Goal: Task Accomplishment & Management: Manage account settings

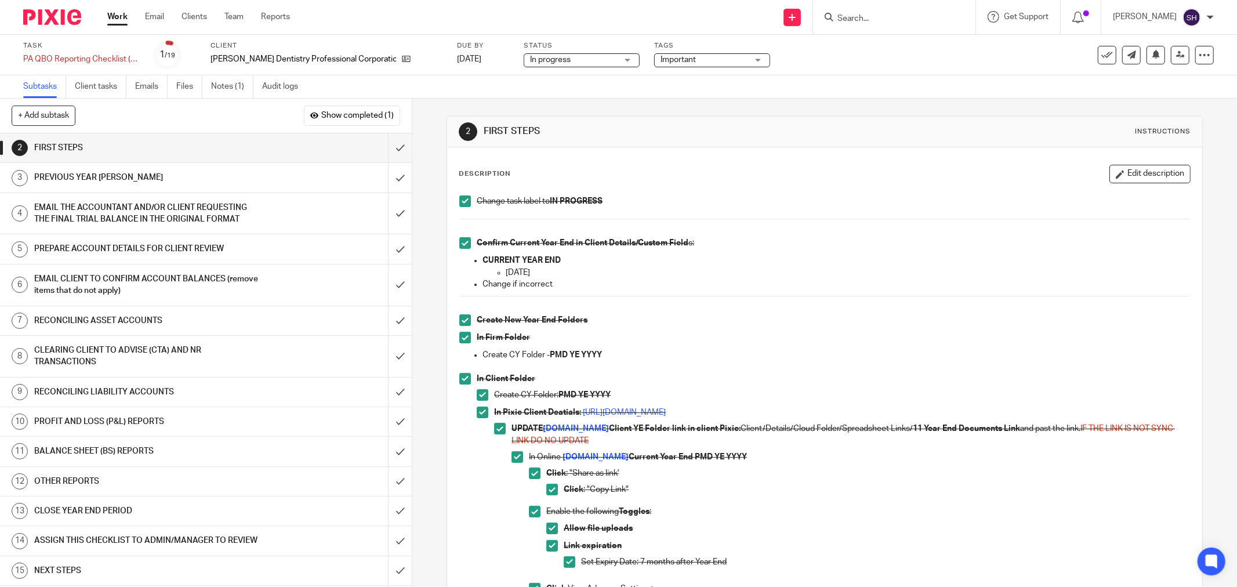
scroll to position [644, 0]
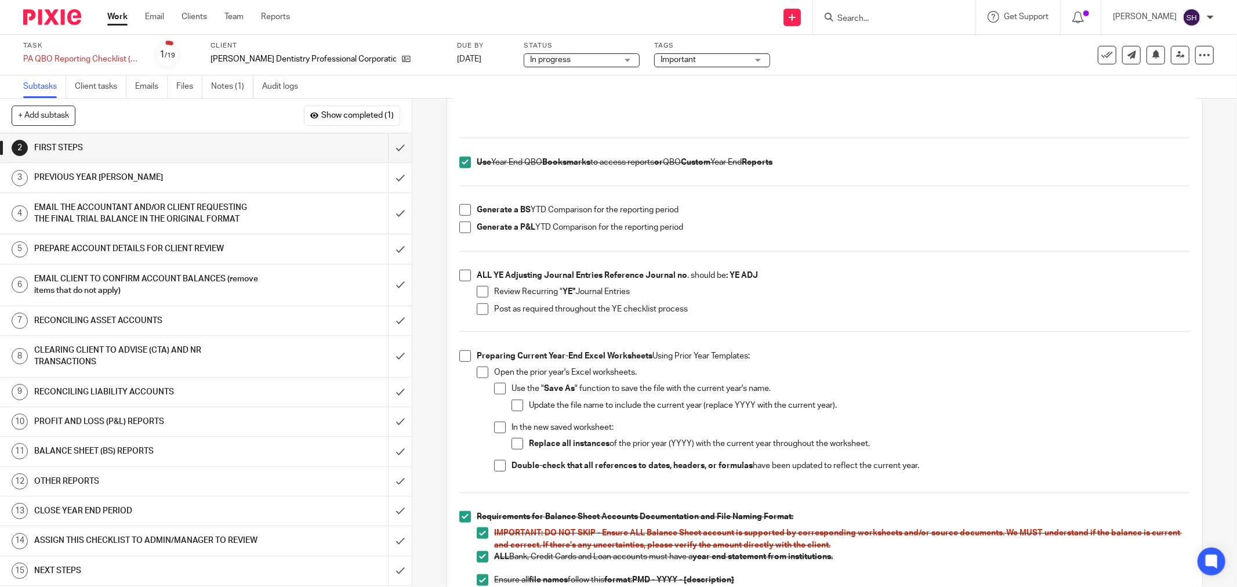
click at [169, 177] on h1 "PREVIOUS YEAR [PERSON_NAME]" at bounding box center [148, 177] width 228 height 17
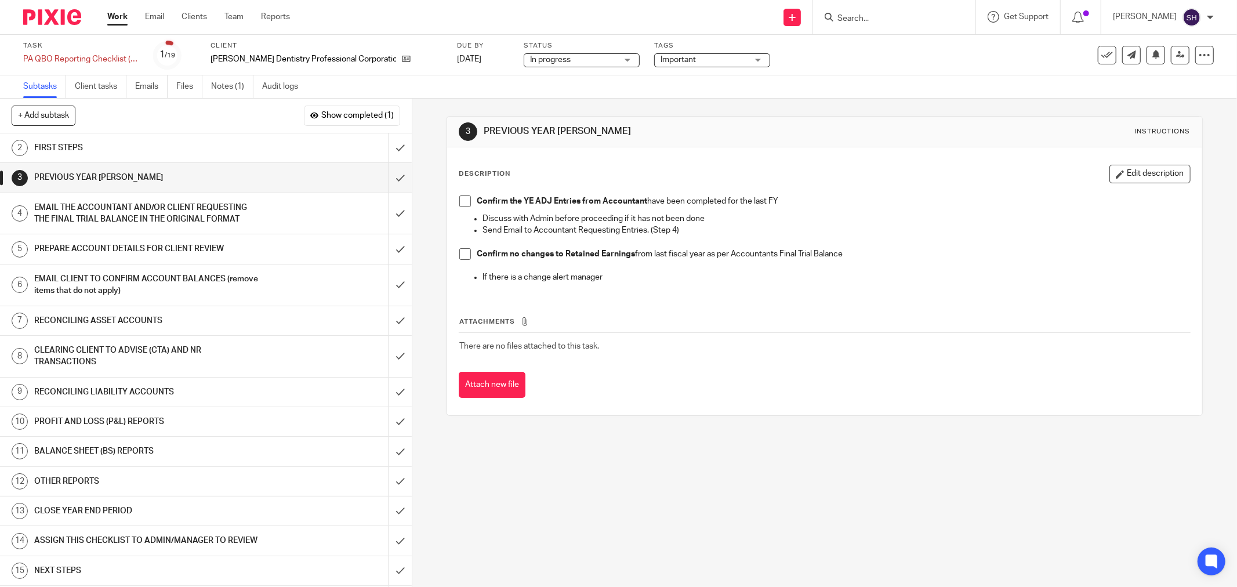
click at [220, 209] on h1 "EMAIL THE ACCOUNTANT AND/OR CLIENT REQUESTING THE FINAL TRIAL BALANCE IN THE OR…" at bounding box center [148, 214] width 228 height 30
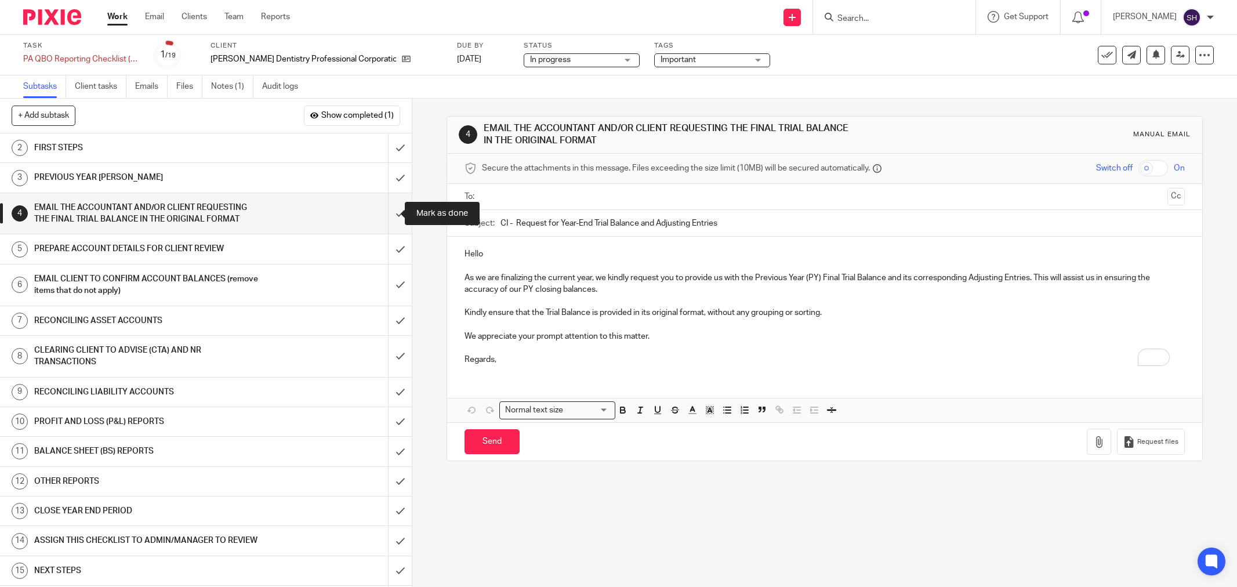
click at [386, 208] on input "submit" at bounding box center [206, 213] width 412 height 41
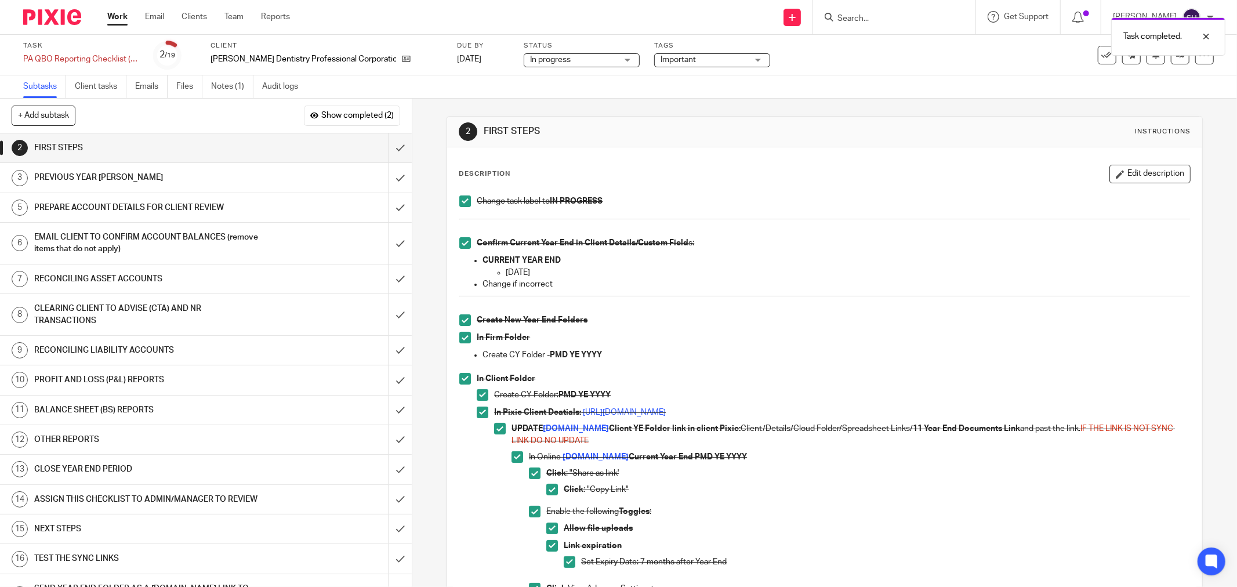
click at [209, 211] on h1 "PREPARE ACCOUNT DETAILS FOR CLIENT REVIEW" at bounding box center [148, 207] width 228 height 17
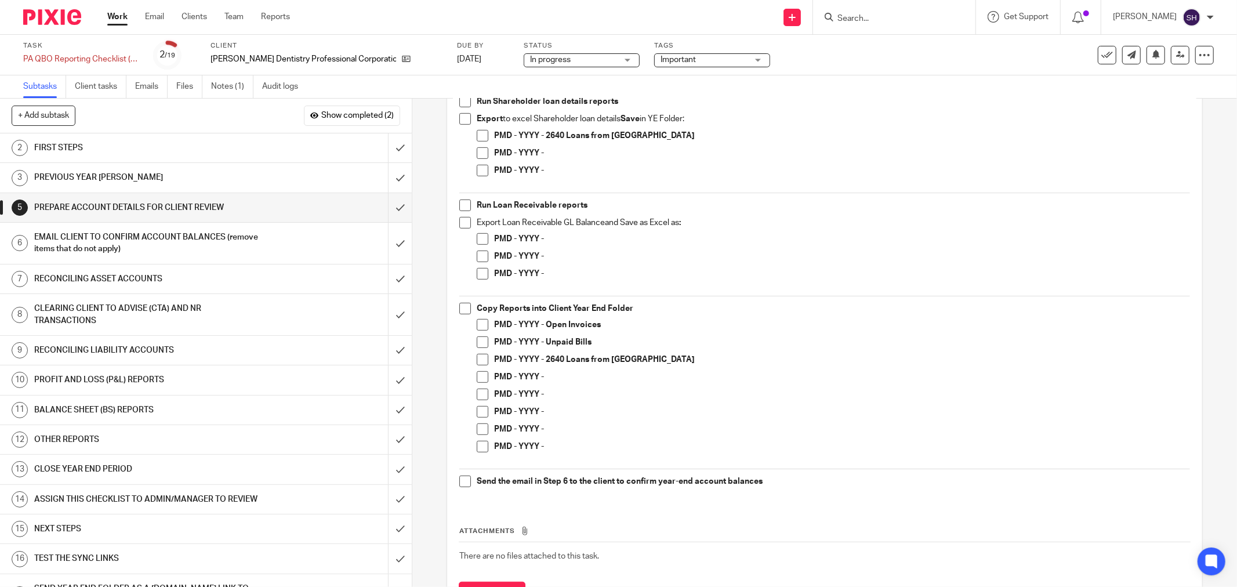
scroll to position [450, 0]
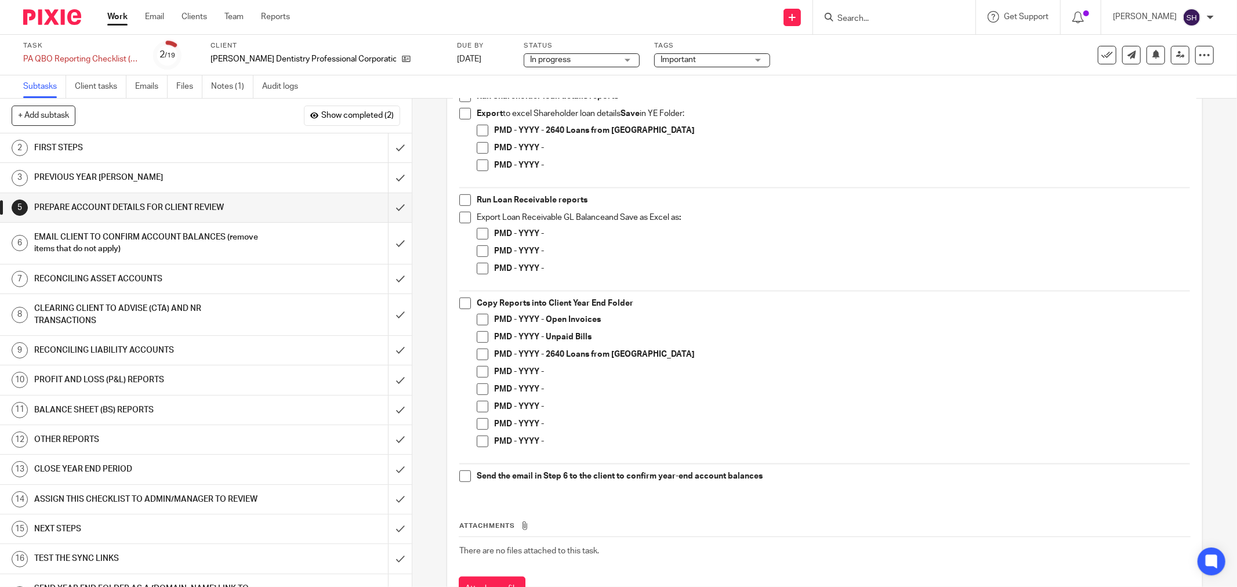
click at [422, 340] on div "5 PREPARE ACCOUNT DETAILS FOR CLIENT REVIEW Instructions Description Edit descr…" at bounding box center [824, 343] width 824 height 488
click at [264, 281] on div "RECONCILING ASSET ACCOUNTS" at bounding box center [205, 278] width 342 height 17
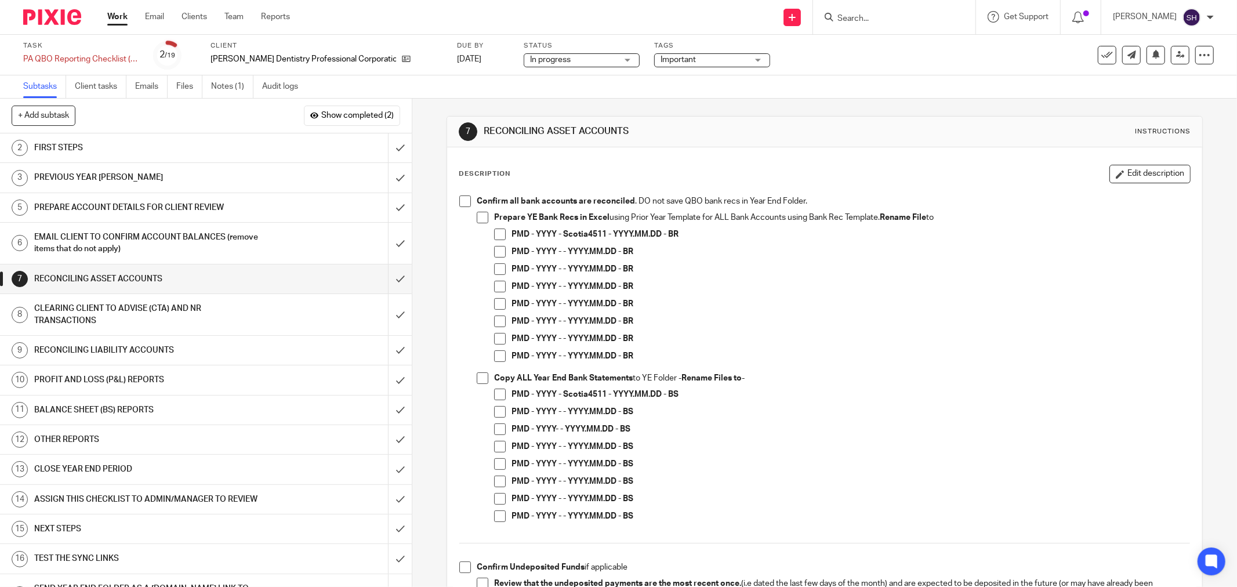
click at [459, 200] on span at bounding box center [465, 201] width 12 height 12
click at [477, 216] on span at bounding box center [483, 218] width 12 height 12
click at [480, 375] on span at bounding box center [483, 378] width 12 height 12
click at [497, 393] on span at bounding box center [500, 394] width 12 height 12
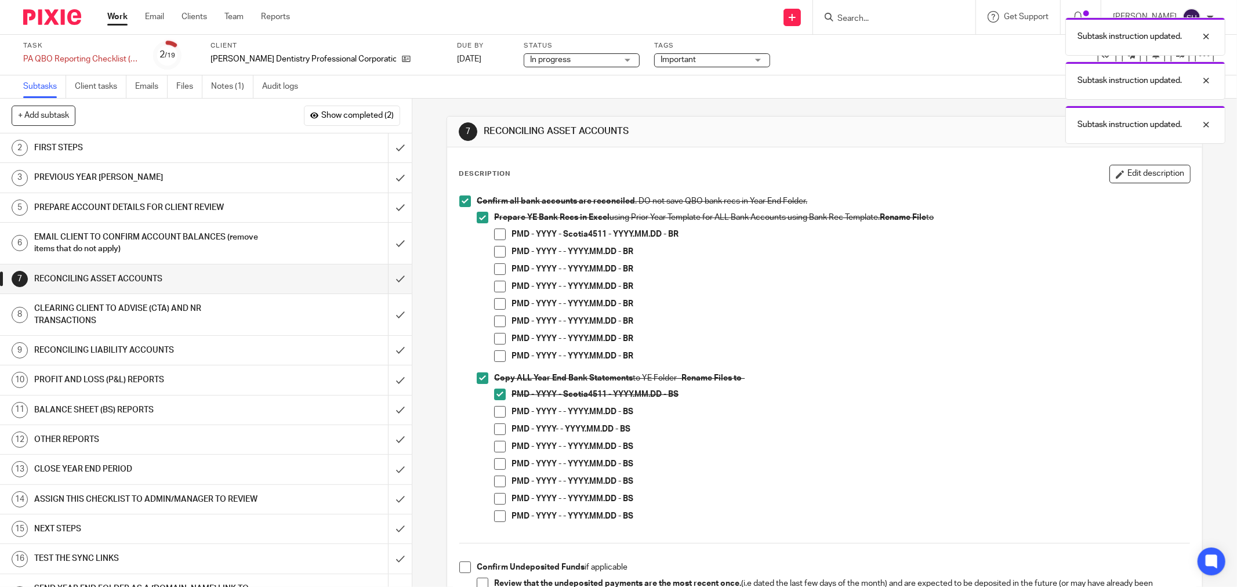
click at [499, 414] on span at bounding box center [500, 412] width 12 height 12
click at [499, 428] on span at bounding box center [500, 429] width 12 height 12
click at [500, 447] on span at bounding box center [500, 447] width 12 height 12
click at [496, 464] on span at bounding box center [500, 464] width 12 height 12
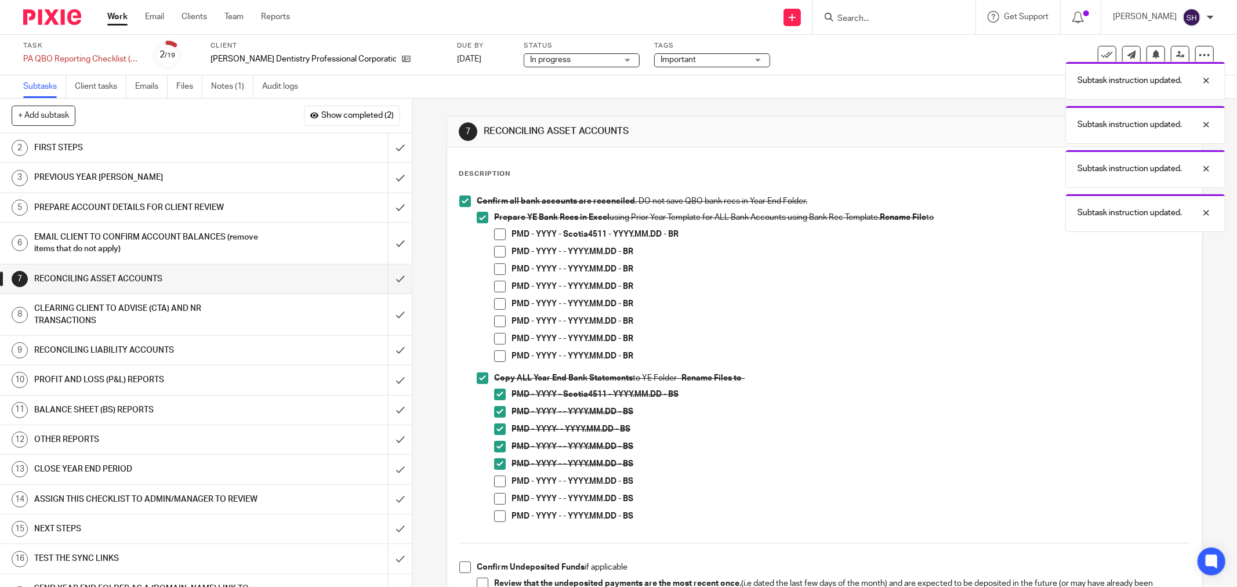
click at [501, 488] on li "PMD - YYYY - - YYYY.MM.DD - BS" at bounding box center [842, 483] width 696 height 17
drag, startPoint x: 495, startPoint y: 482, endPoint x: 496, endPoint y: 488, distance: 6.5
click at [495, 483] on span at bounding box center [500, 481] width 12 height 12
click at [497, 497] on span at bounding box center [500, 499] width 12 height 12
click at [494, 513] on span at bounding box center [500, 516] width 12 height 12
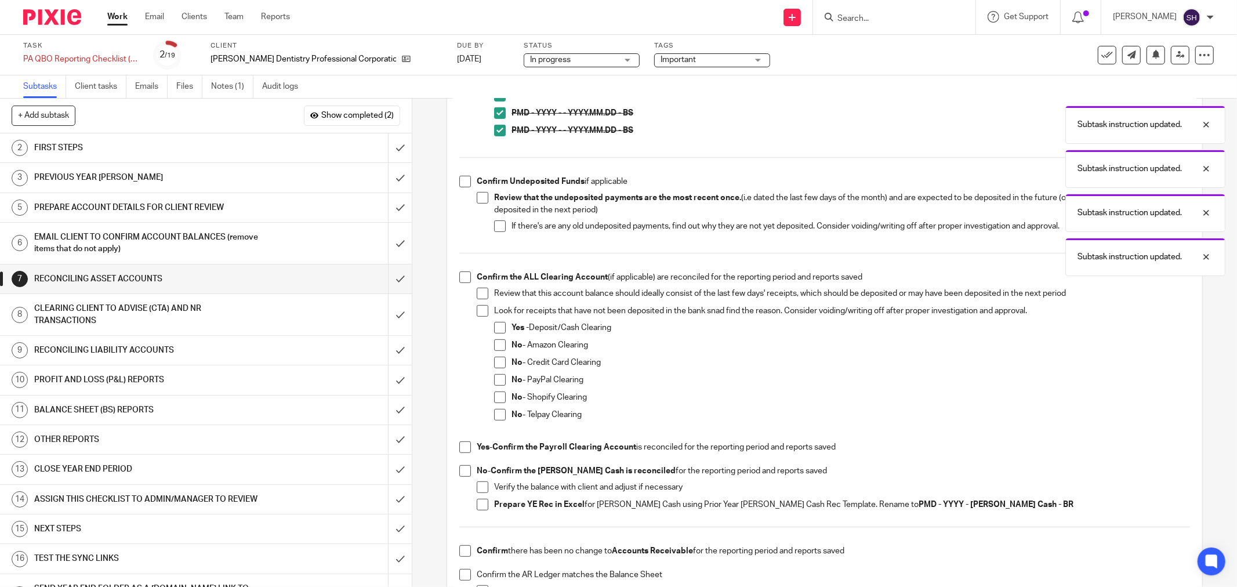
scroll to position [386, 0]
click at [461, 181] on span at bounding box center [465, 181] width 12 height 12
click at [477, 198] on span at bounding box center [483, 197] width 12 height 12
click at [496, 223] on span at bounding box center [500, 226] width 12 height 12
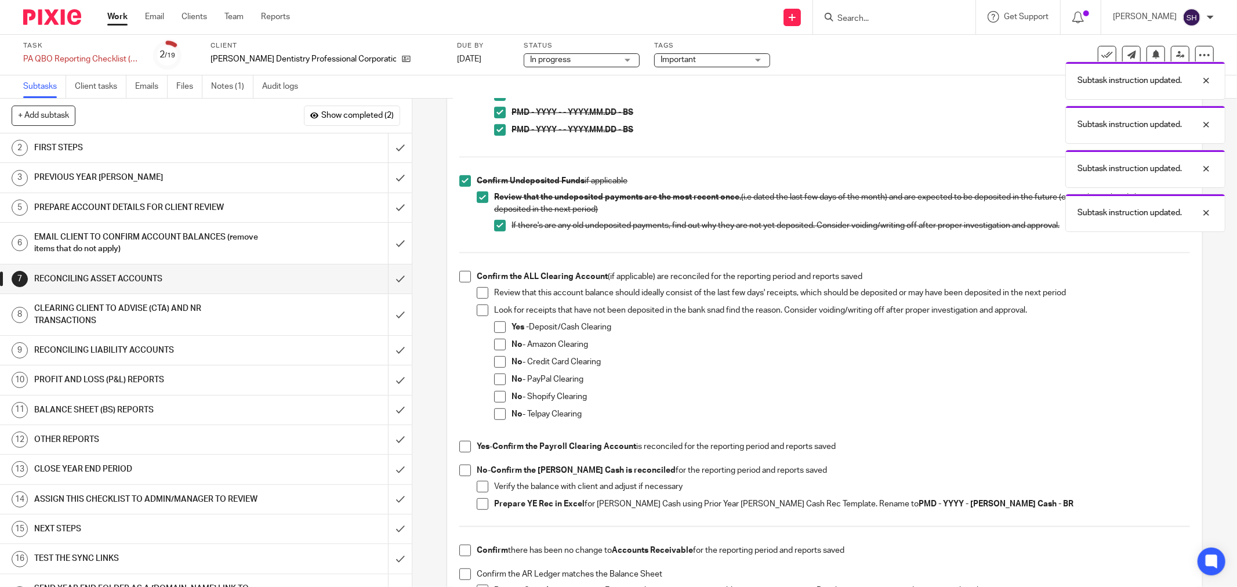
click at [460, 277] on span at bounding box center [465, 277] width 12 height 12
click at [478, 292] on span at bounding box center [483, 293] width 12 height 12
click at [484, 312] on span at bounding box center [483, 310] width 12 height 12
click at [497, 343] on span at bounding box center [500, 345] width 12 height 12
click at [501, 358] on span at bounding box center [500, 362] width 12 height 12
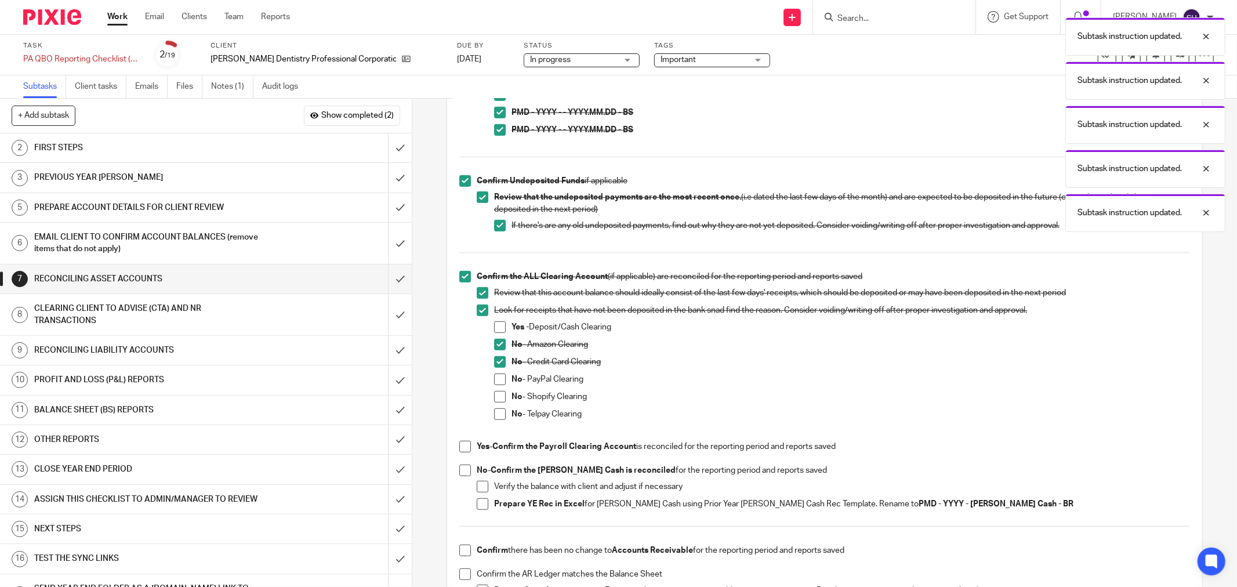
click at [500, 376] on span at bounding box center [500, 379] width 12 height 12
drag, startPoint x: 499, startPoint y: 393, endPoint x: 497, endPoint y: 413, distance: 20.3
click at [497, 395] on span at bounding box center [500, 397] width 12 height 12
click at [499, 415] on span at bounding box center [500, 414] width 12 height 12
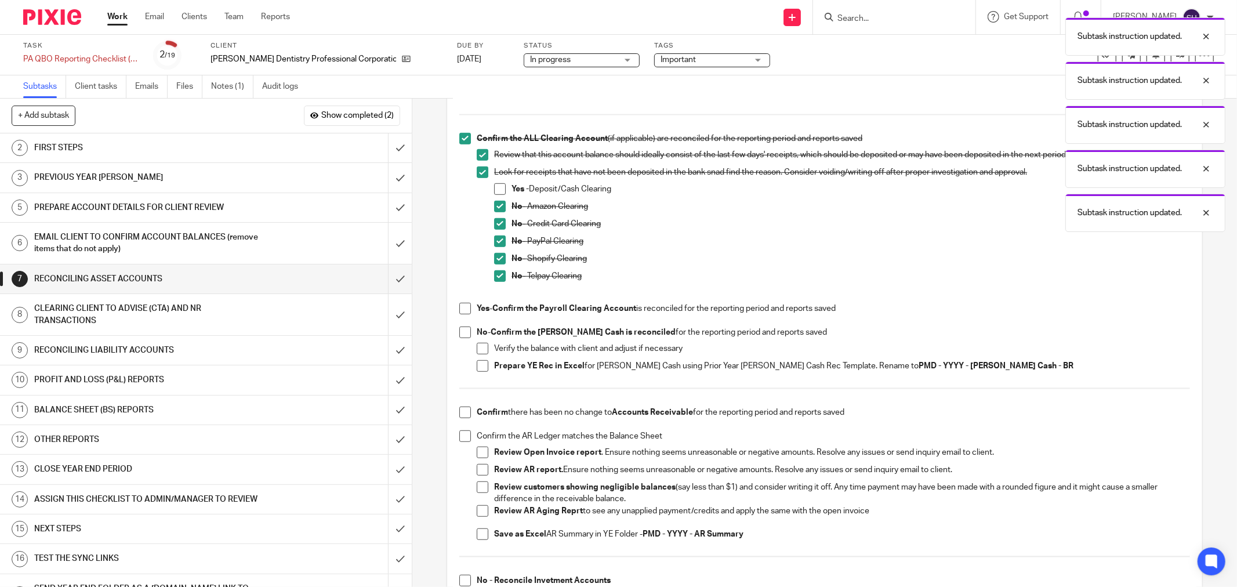
scroll to position [580, 0]
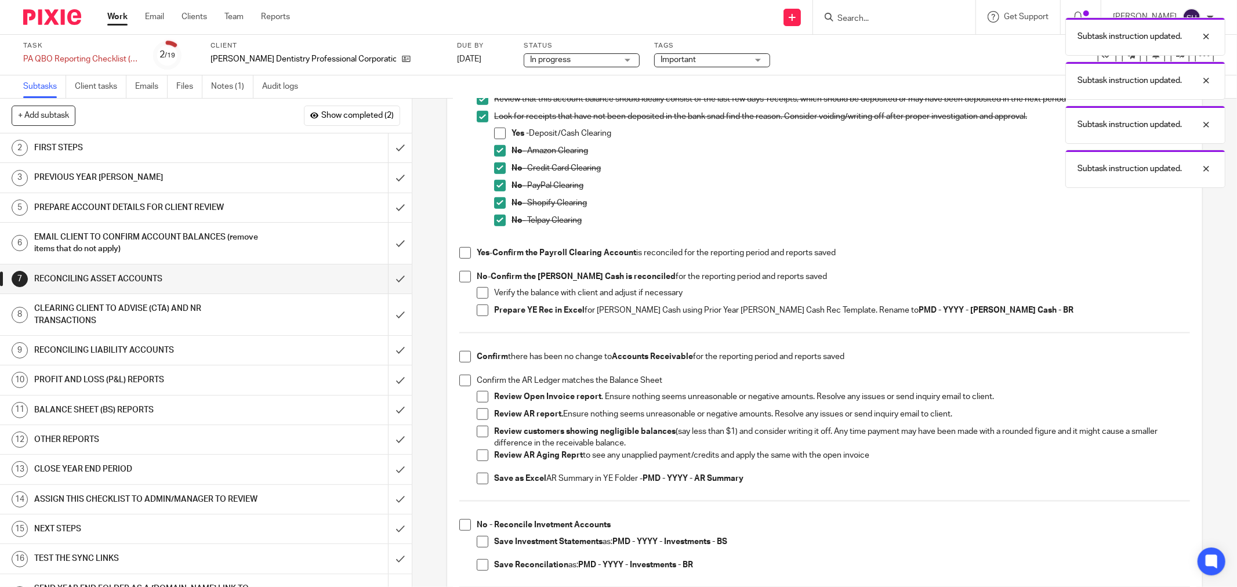
click at [464, 274] on span at bounding box center [465, 277] width 12 height 12
click at [477, 292] on span at bounding box center [483, 293] width 12 height 12
click at [478, 306] on span at bounding box center [483, 310] width 12 height 12
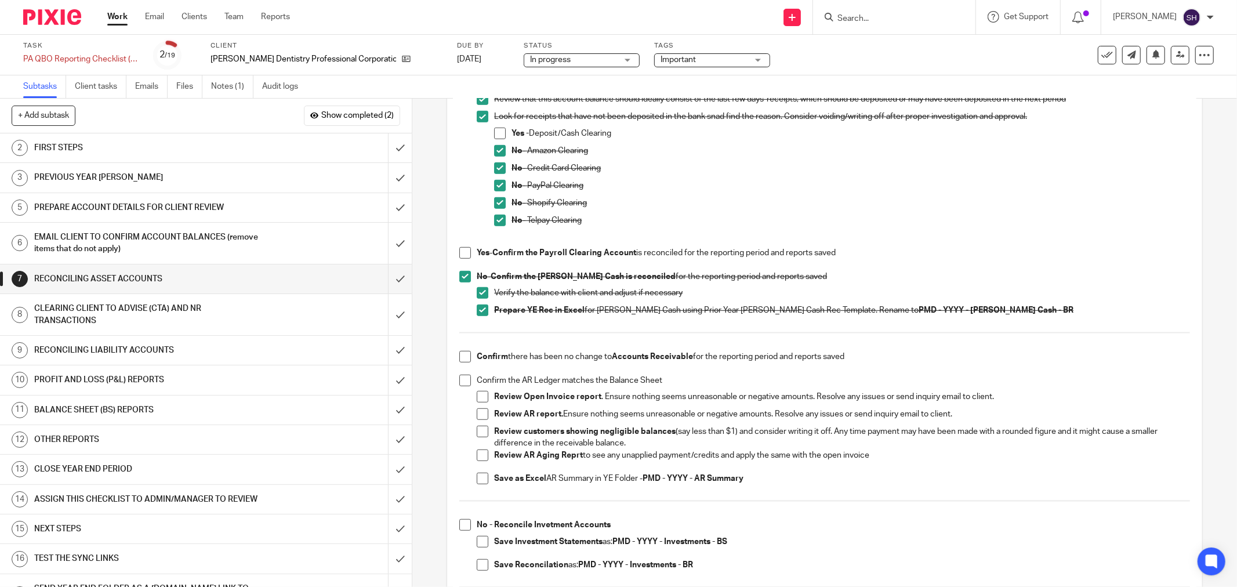
click at [464, 251] on span at bounding box center [465, 253] width 12 height 12
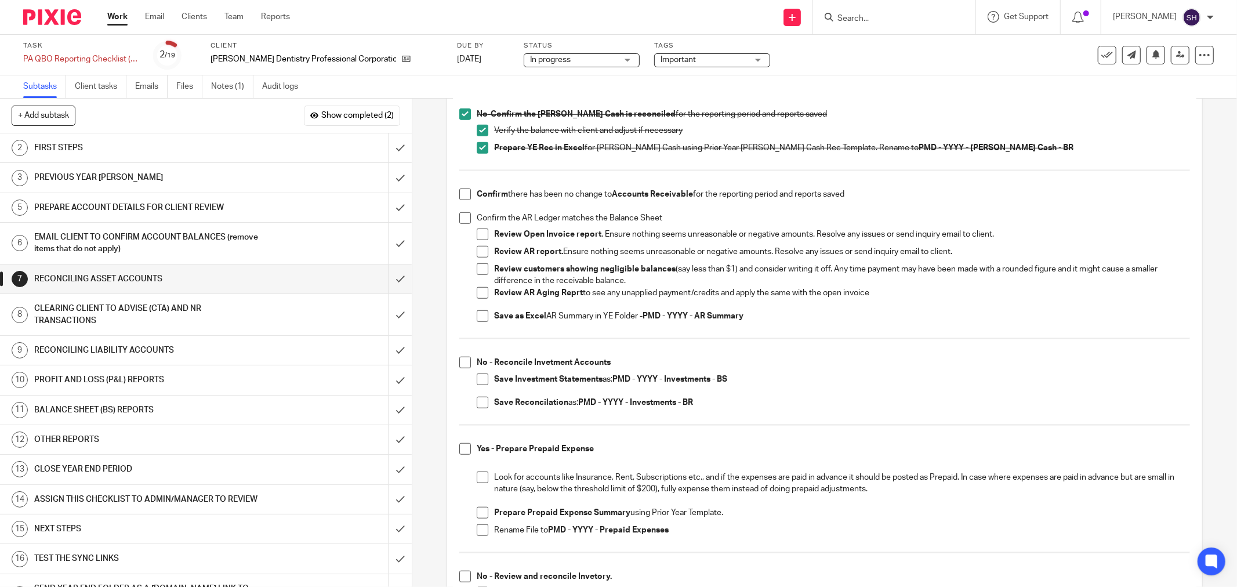
scroll to position [773, 0]
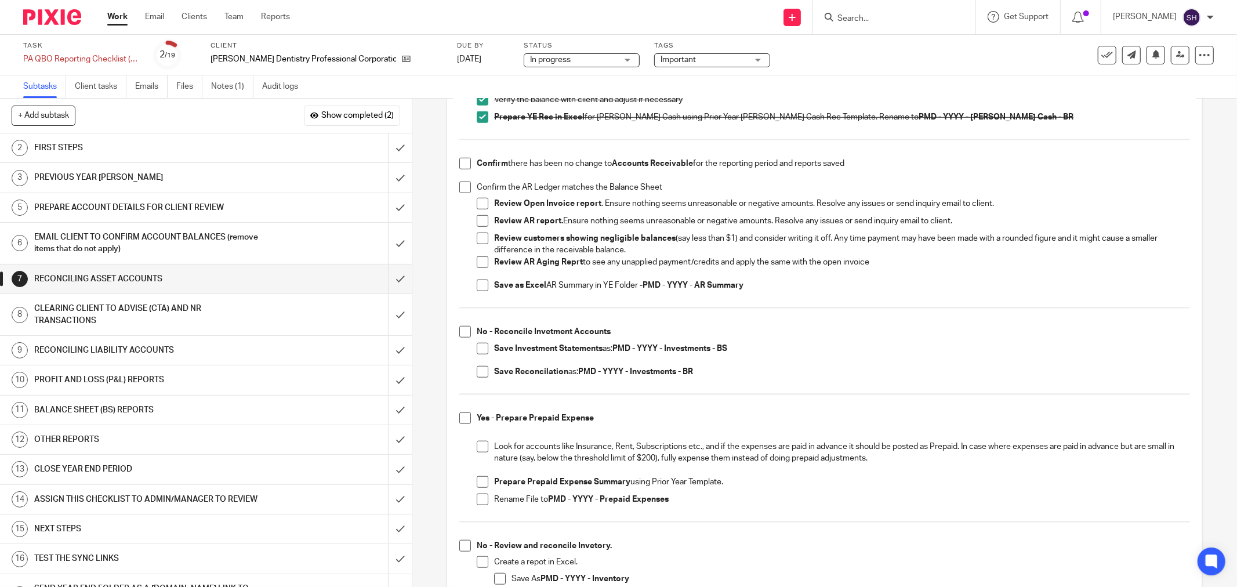
click at [465, 329] on span at bounding box center [465, 332] width 12 height 12
click at [479, 346] on span at bounding box center [483, 349] width 12 height 12
click at [477, 366] on span at bounding box center [483, 372] width 12 height 12
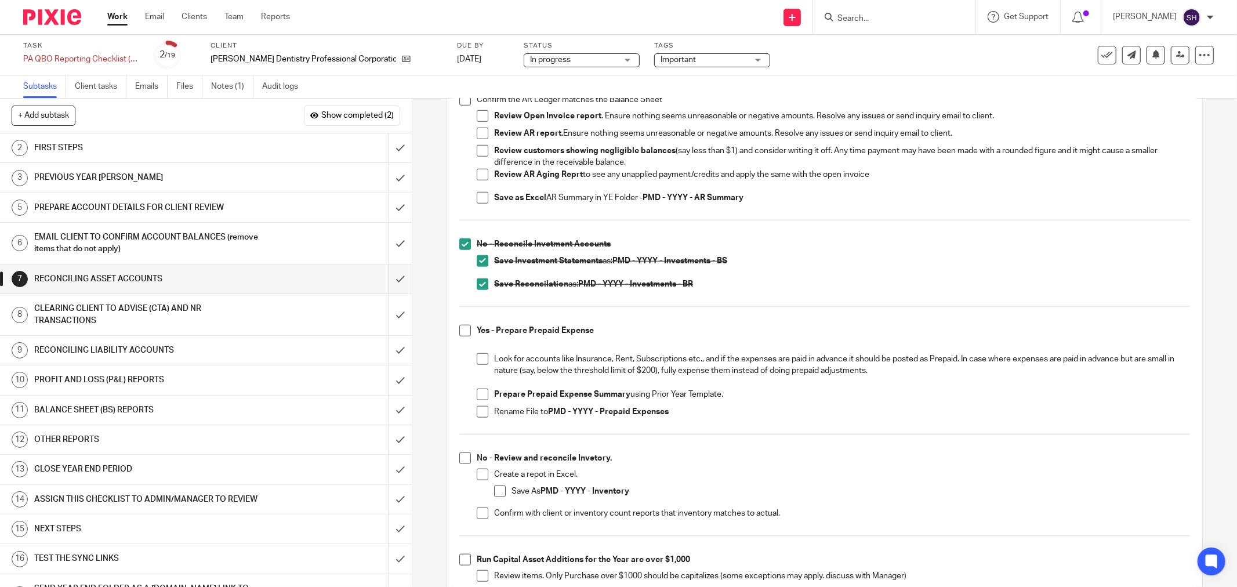
scroll to position [902, 0]
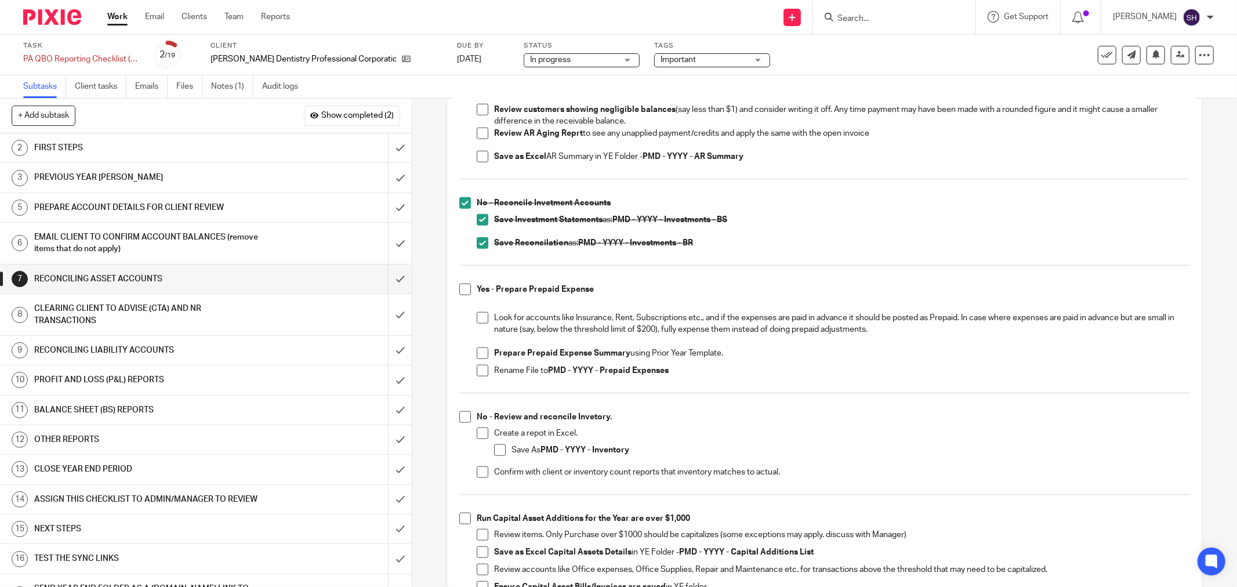
drag, startPoint x: 465, startPoint y: 293, endPoint x: 470, endPoint y: 297, distance: 6.6
click at [466, 293] on span at bounding box center [465, 290] width 12 height 12
click at [477, 314] on span at bounding box center [483, 318] width 12 height 12
click at [483, 351] on span at bounding box center [483, 353] width 12 height 12
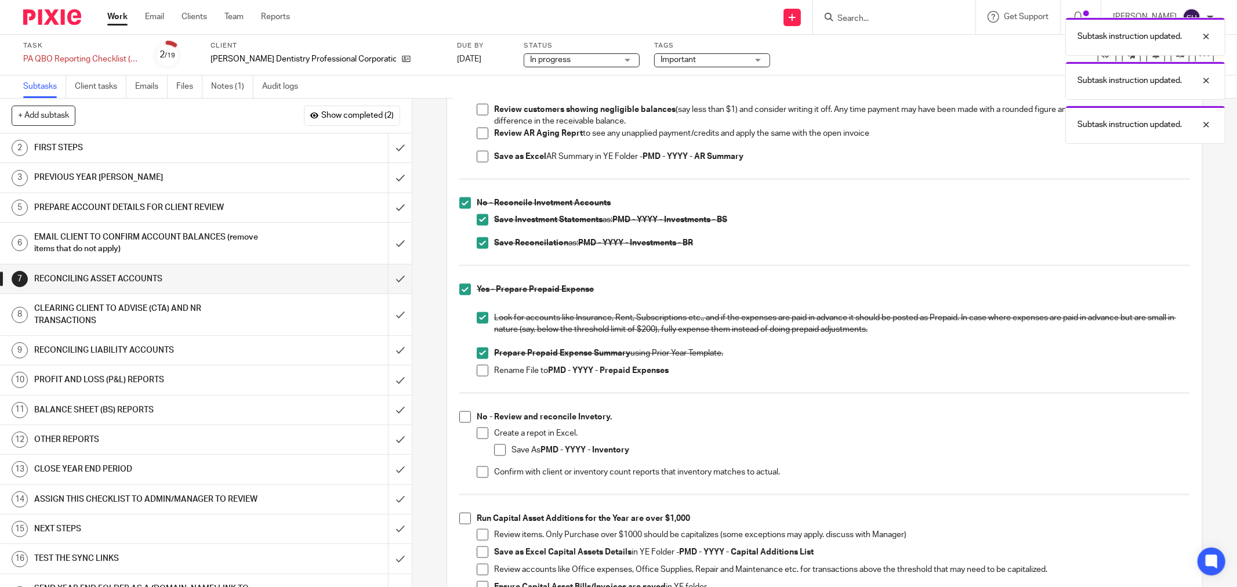
click at [478, 369] on span at bounding box center [483, 371] width 12 height 12
click at [464, 414] on span at bounding box center [465, 417] width 12 height 12
click at [481, 431] on span at bounding box center [483, 433] width 12 height 12
click at [497, 451] on span at bounding box center [500, 450] width 12 height 12
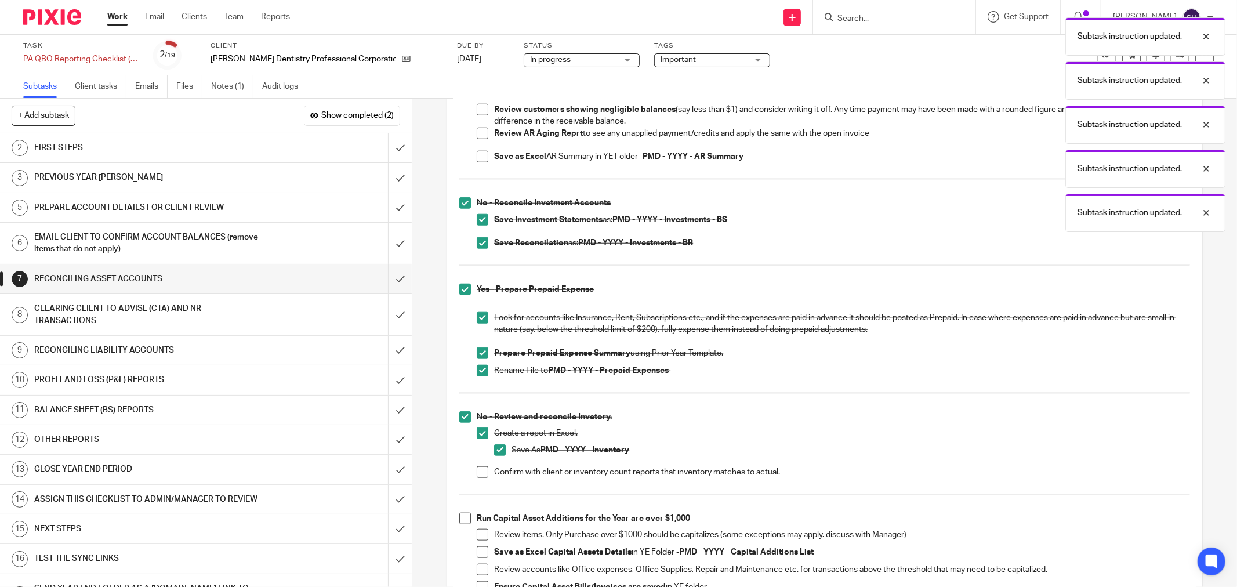
drag, startPoint x: 474, startPoint y: 471, endPoint x: 478, endPoint y: 465, distance: 7.1
click at [477, 471] on span at bounding box center [483, 472] width 12 height 12
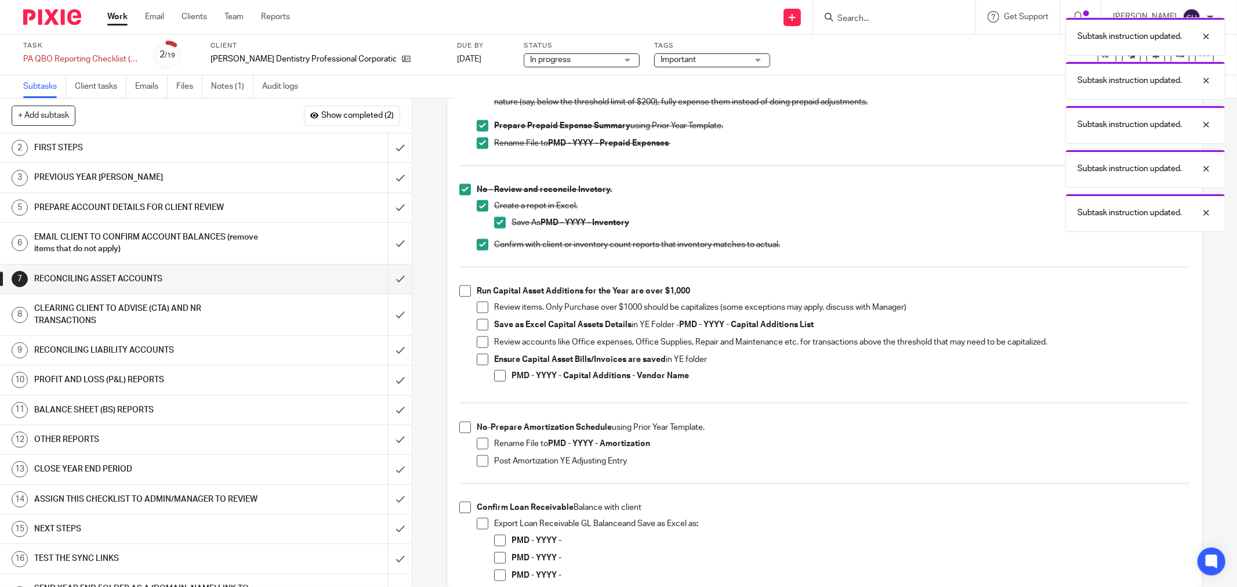
scroll to position [1160, 0]
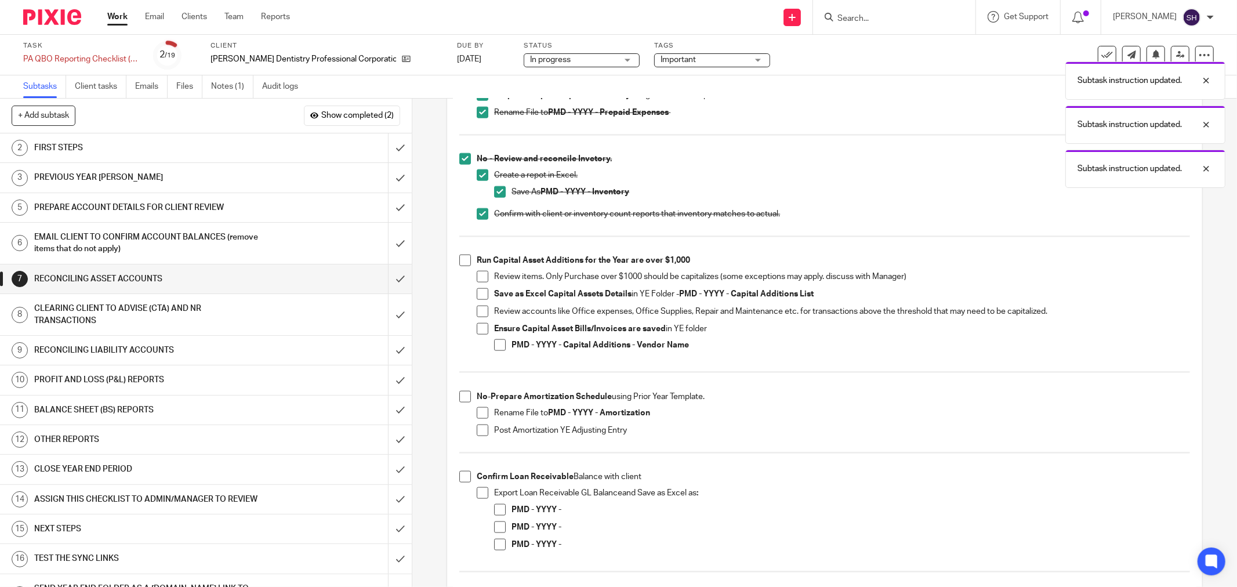
click at [465, 260] on span at bounding box center [465, 261] width 12 height 12
click at [477, 274] on span at bounding box center [483, 277] width 12 height 12
click at [479, 297] on span at bounding box center [483, 294] width 12 height 12
click at [482, 308] on span at bounding box center [483, 312] width 12 height 12
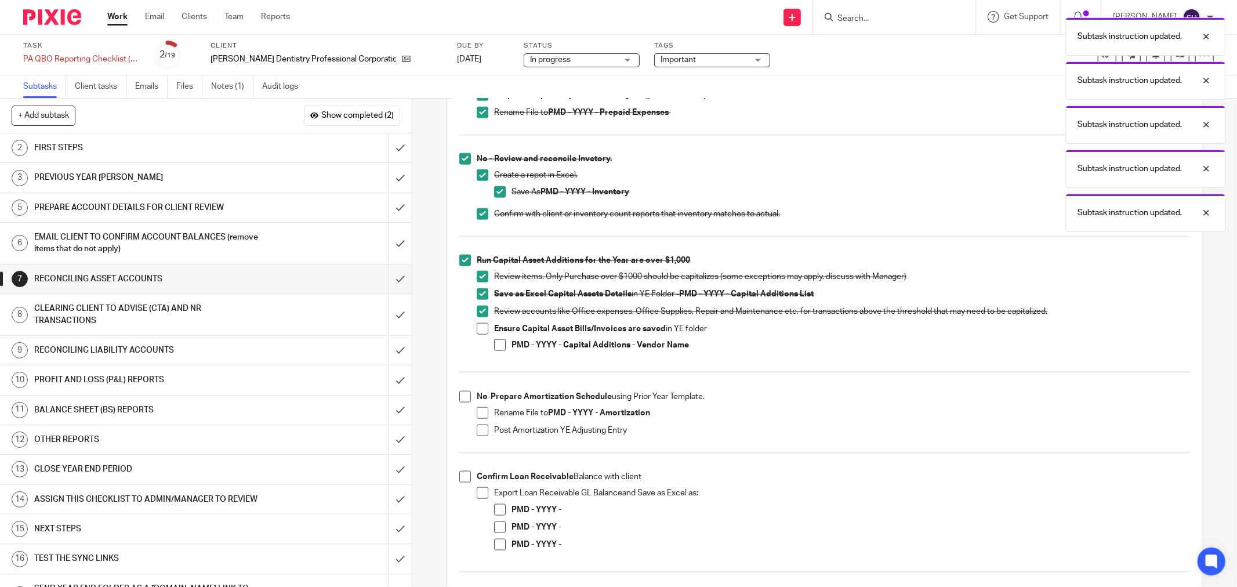
click at [483, 328] on span at bounding box center [483, 329] width 12 height 12
click at [502, 344] on span at bounding box center [500, 345] width 12 height 12
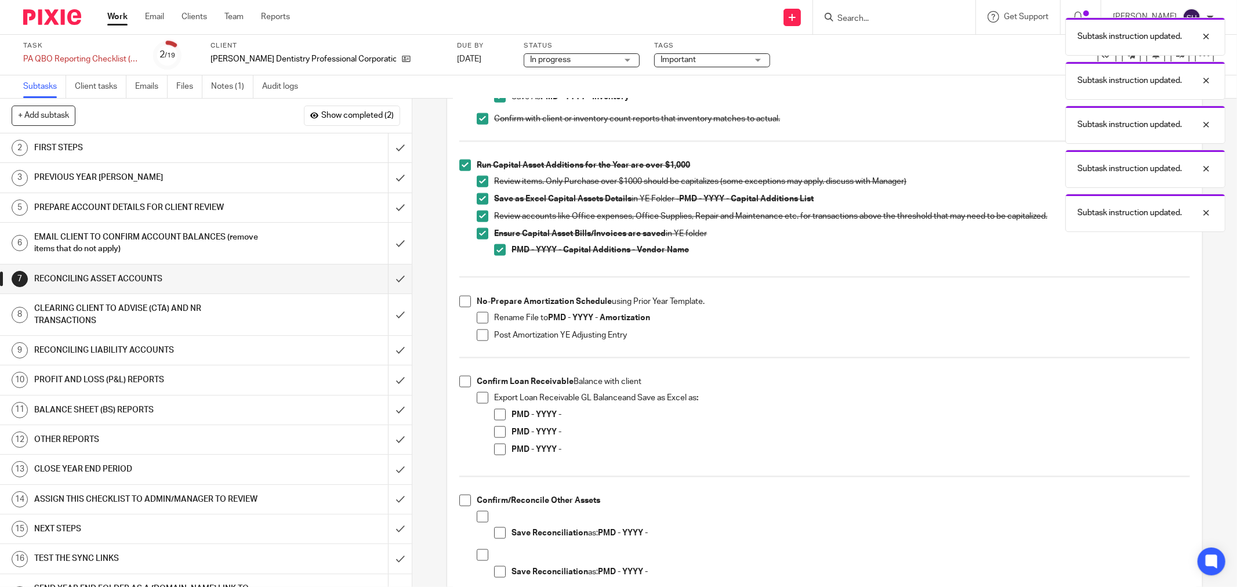
scroll to position [1288, 0]
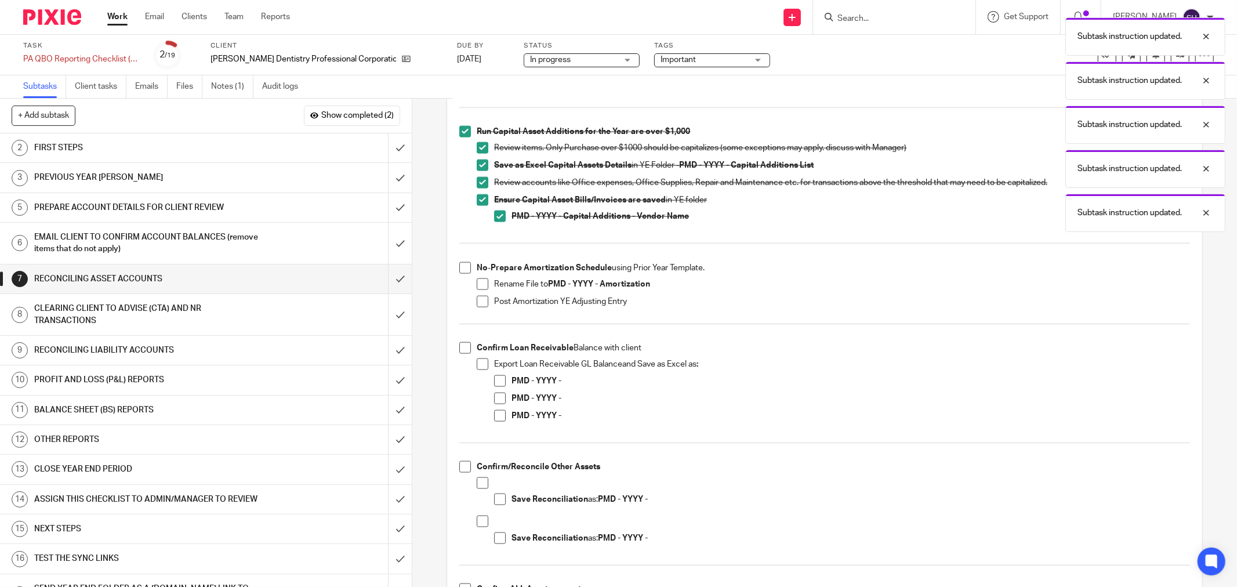
drag, startPoint x: 464, startPoint y: 270, endPoint x: 478, endPoint y: 282, distance: 18.9
click at [464, 271] on span at bounding box center [465, 268] width 12 height 12
click at [488, 297] on li "Post Amortization YE Adjusting Entry" at bounding box center [833, 304] width 713 height 17
click at [478, 286] on span at bounding box center [483, 284] width 12 height 12
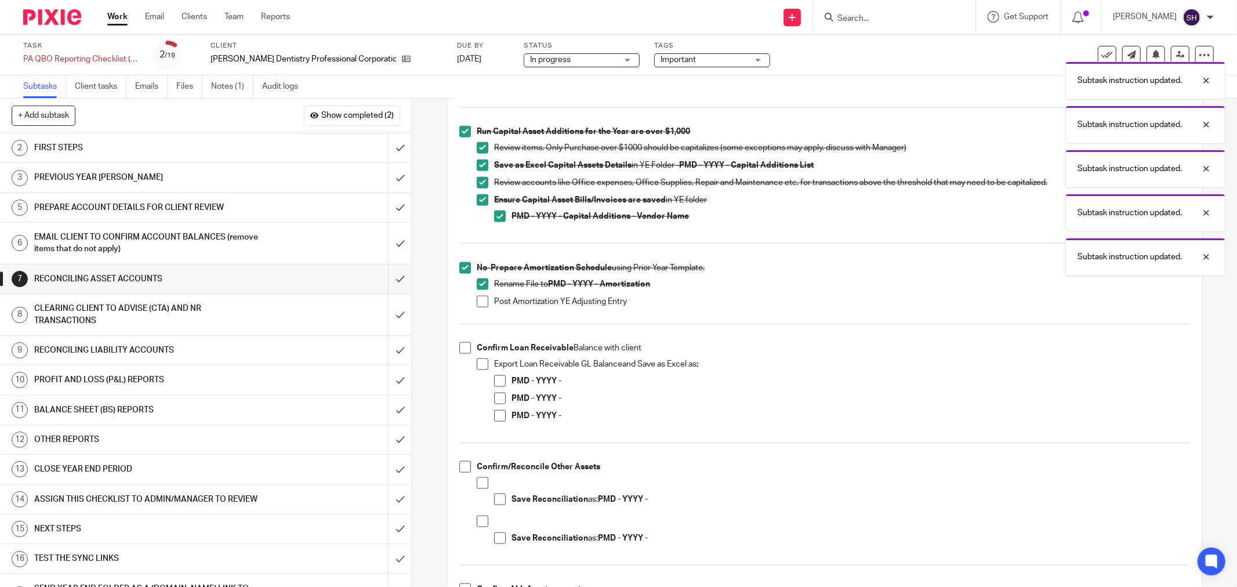
click at [480, 304] on span at bounding box center [483, 302] width 12 height 12
click at [461, 348] on span at bounding box center [465, 348] width 12 height 12
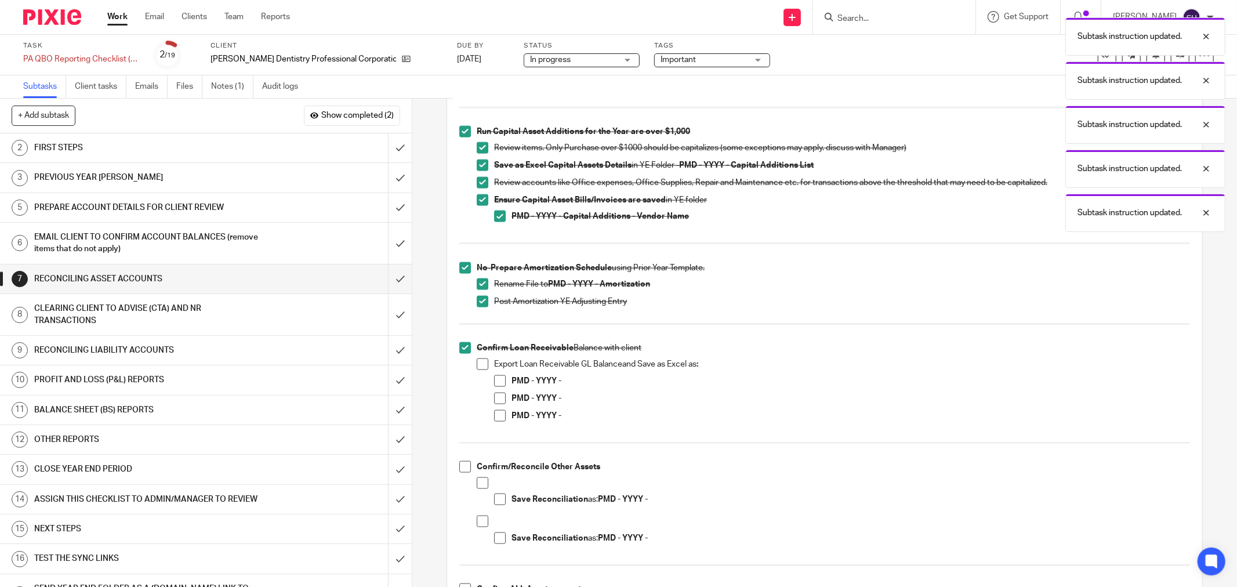
click at [480, 362] on span at bounding box center [483, 364] width 12 height 12
click at [494, 381] on span at bounding box center [500, 381] width 12 height 12
click at [494, 398] on span at bounding box center [500, 399] width 12 height 12
click at [499, 415] on span at bounding box center [500, 416] width 12 height 12
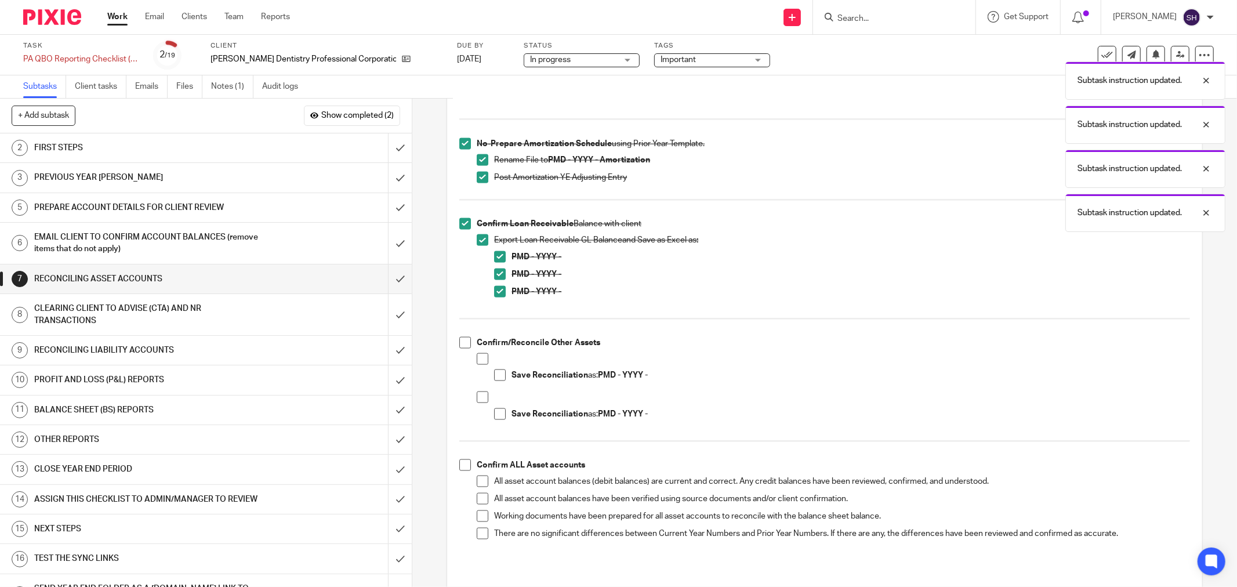
scroll to position [1481, 0]
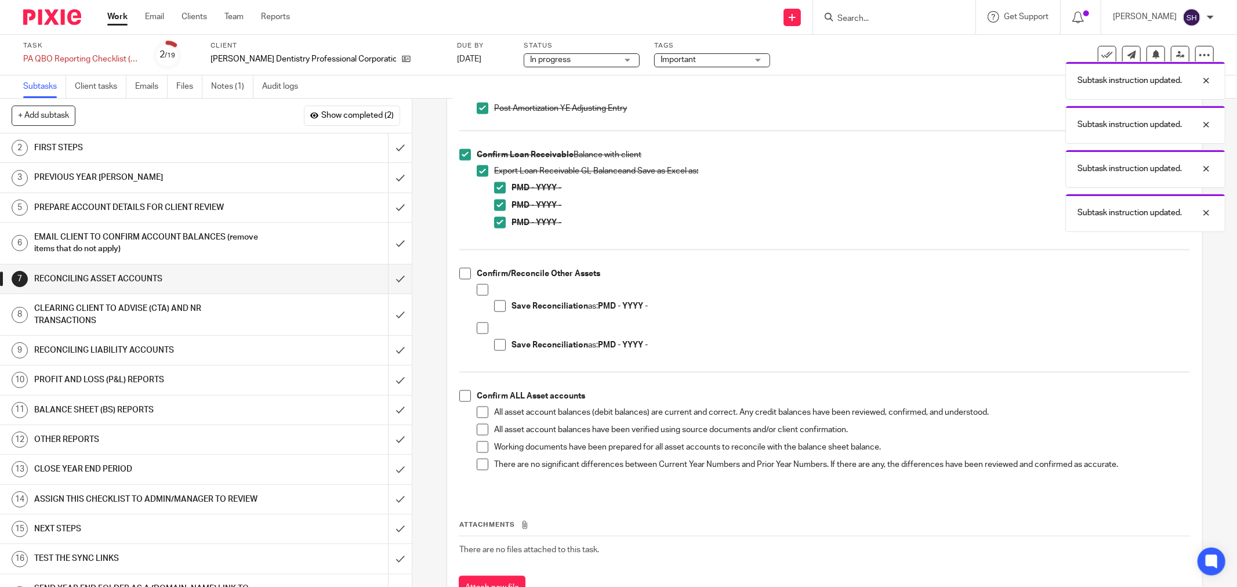
click at [461, 275] on span at bounding box center [465, 274] width 12 height 12
click at [478, 291] on span at bounding box center [483, 290] width 12 height 12
click at [495, 308] on span at bounding box center [500, 306] width 12 height 12
click at [478, 330] on span at bounding box center [483, 328] width 12 height 12
click at [495, 344] on span at bounding box center [500, 345] width 12 height 12
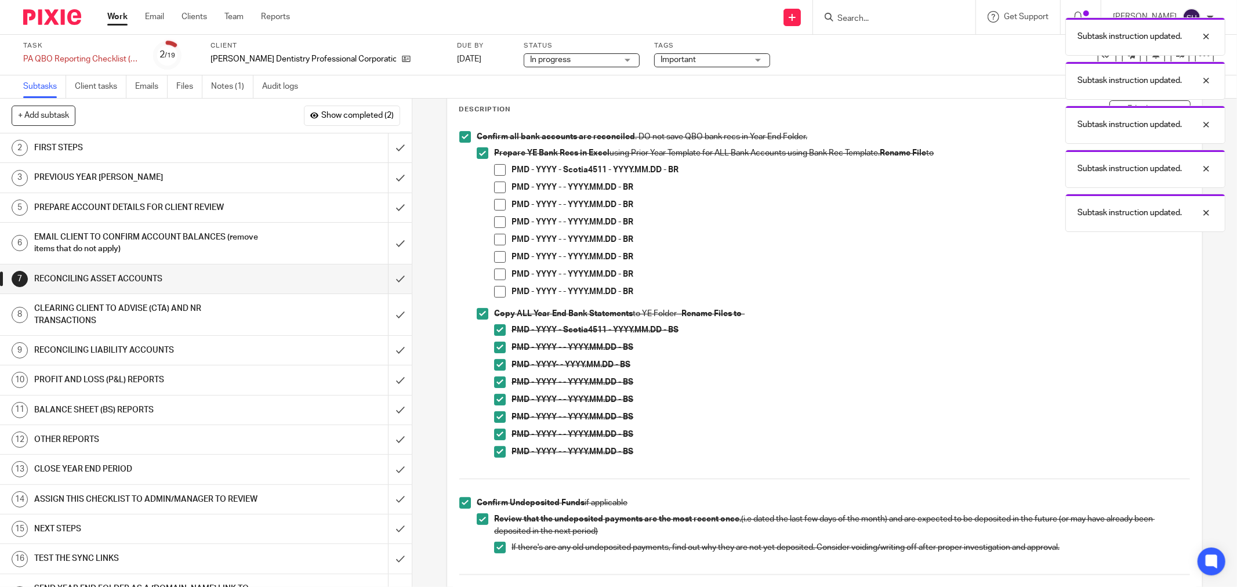
scroll to position [0, 0]
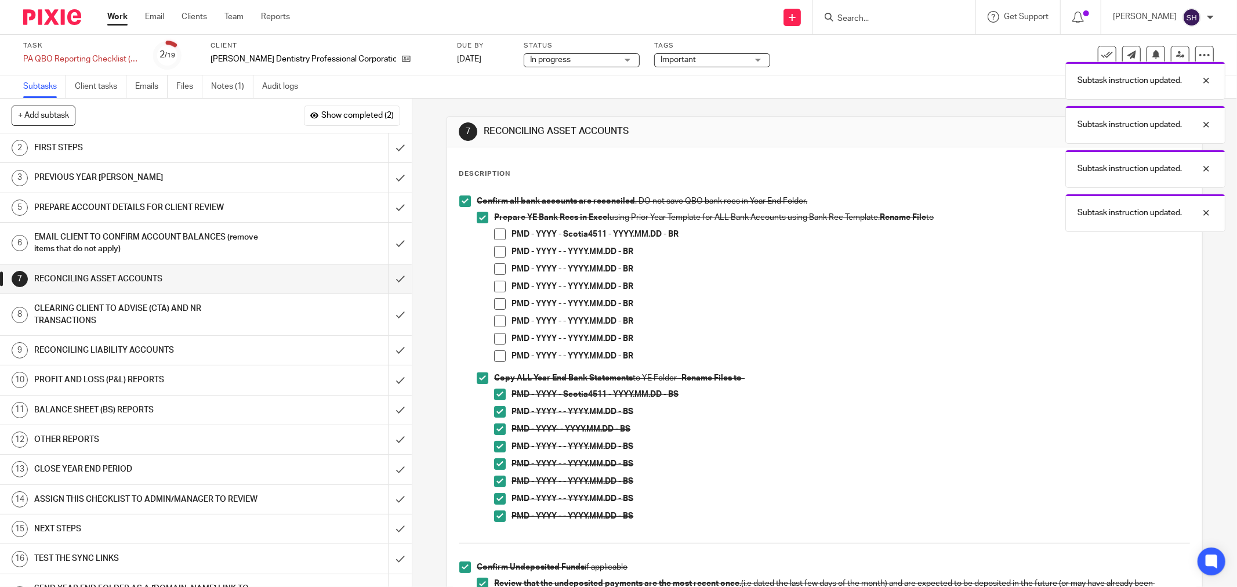
click at [494, 252] on span at bounding box center [500, 252] width 12 height 12
click at [500, 267] on span at bounding box center [500, 269] width 12 height 12
click at [497, 283] on span at bounding box center [500, 287] width 12 height 12
click at [497, 299] on span at bounding box center [500, 304] width 12 height 12
click at [495, 321] on span at bounding box center [500, 321] width 12 height 12
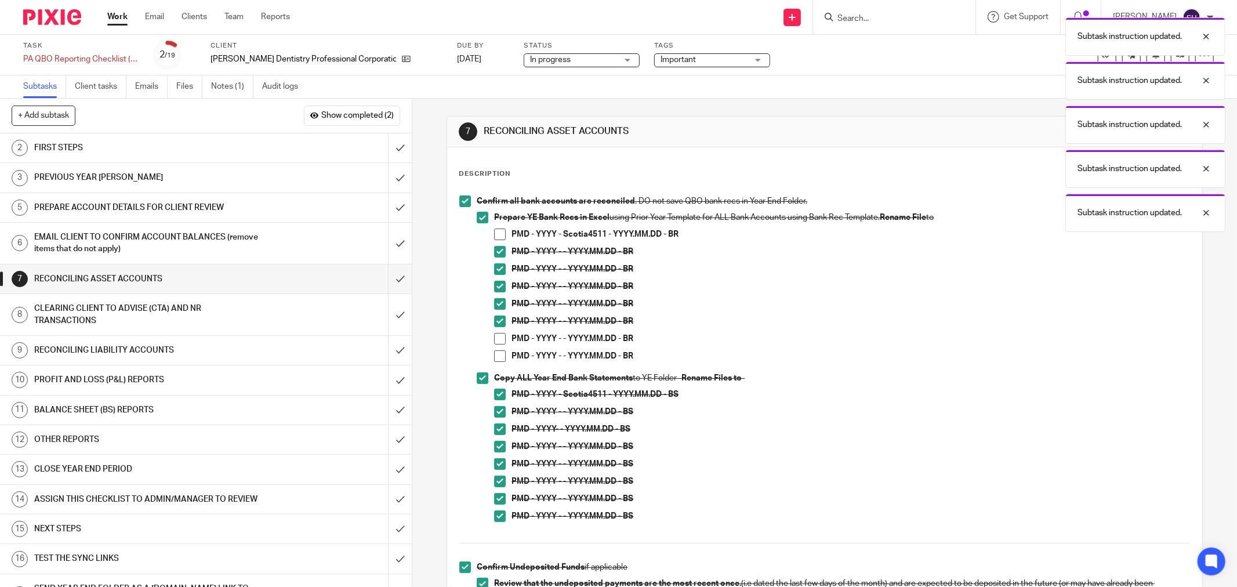
click at [499, 337] on span at bounding box center [500, 339] width 12 height 12
click at [497, 352] on span at bounding box center [500, 356] width 12 height 12
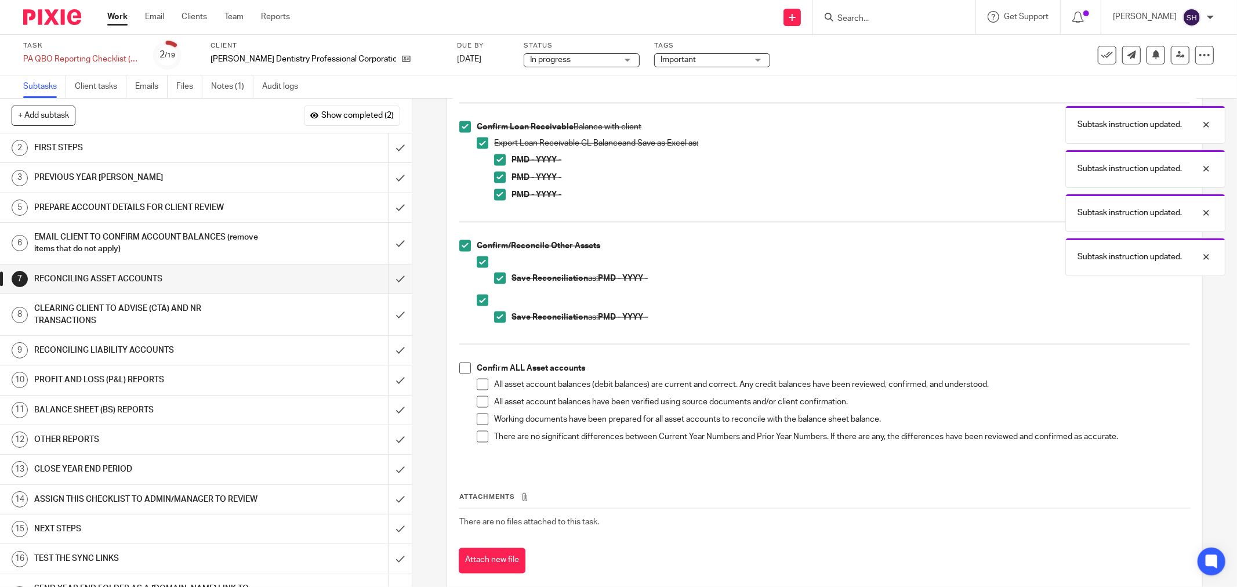
scroll to position [1532, 0]
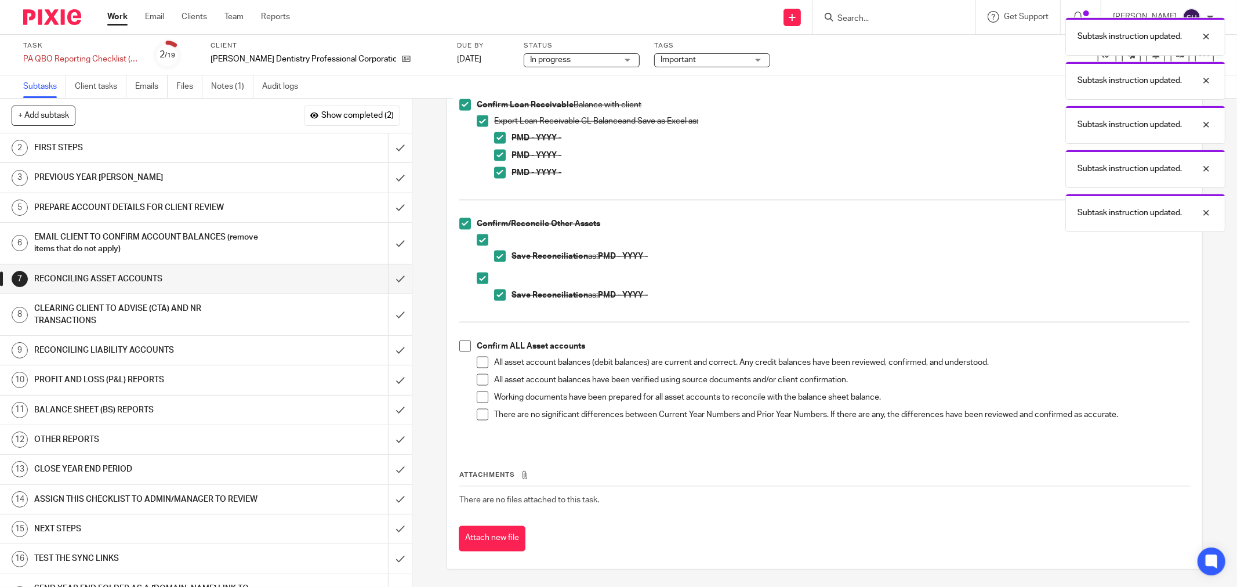
click at [235, 152] on h1 "FIRST STEPS" at bounding box center [148, 147] width 228 height 17
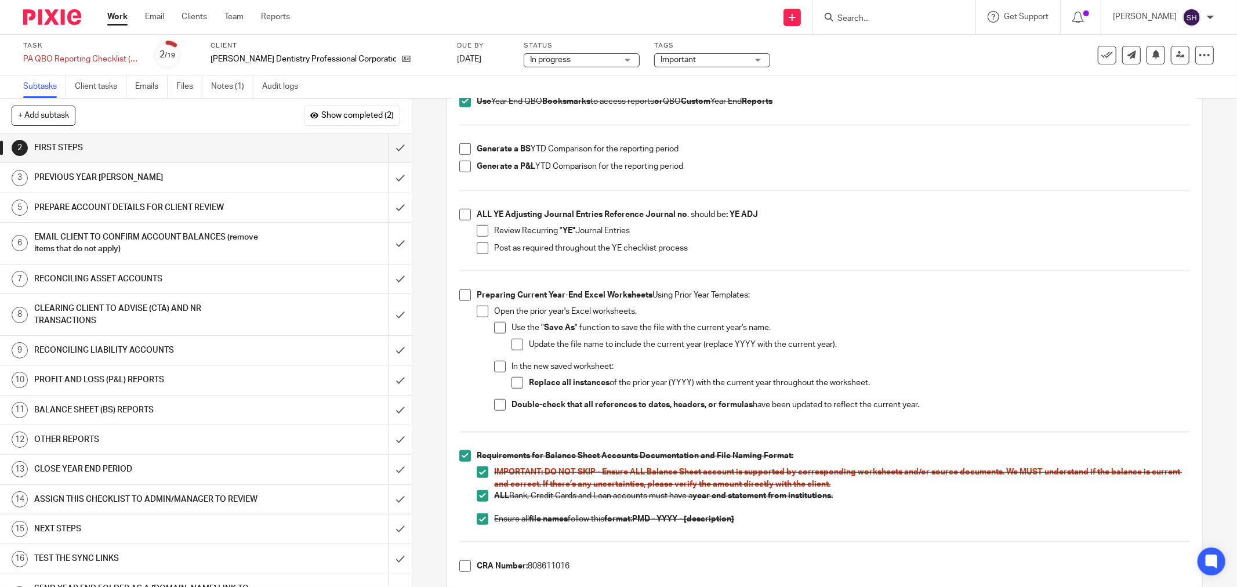
scroll to position [708, 0]
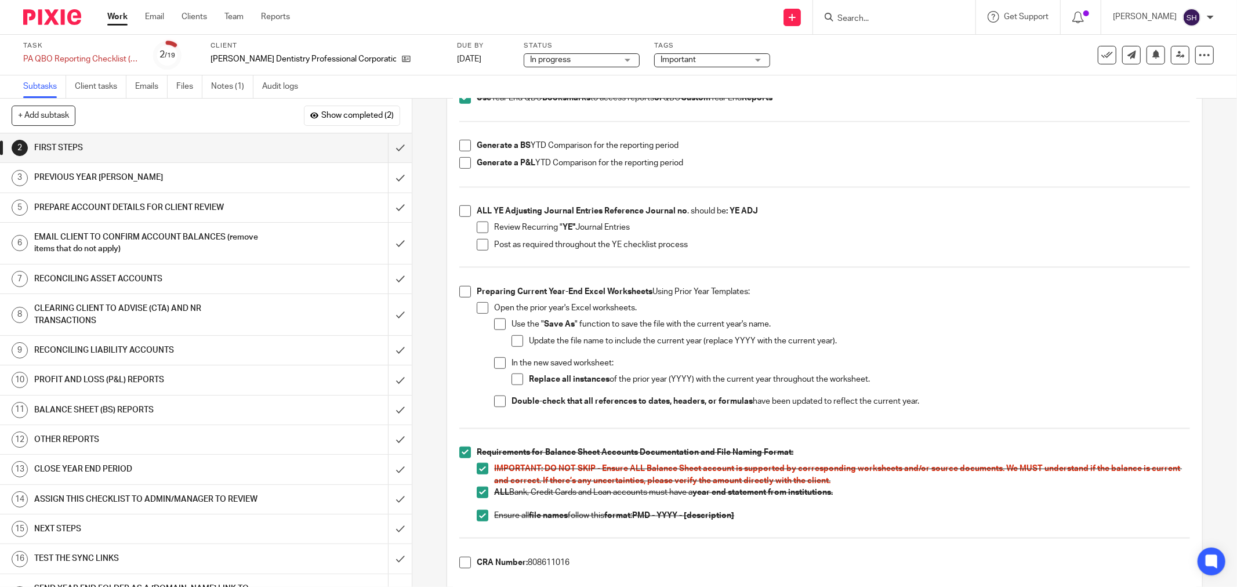
click at [459, 293] on span at bounding box center [465, 292] width 12 height 12
click at [482, 310] on span at bounding box center [483, 308] width 12 height 12
click at [497, 325] on span at bounding box center [500, 324] width 12 height 12
click at [511, 344] on span at bounding box center [517, 341] width 12 height 12
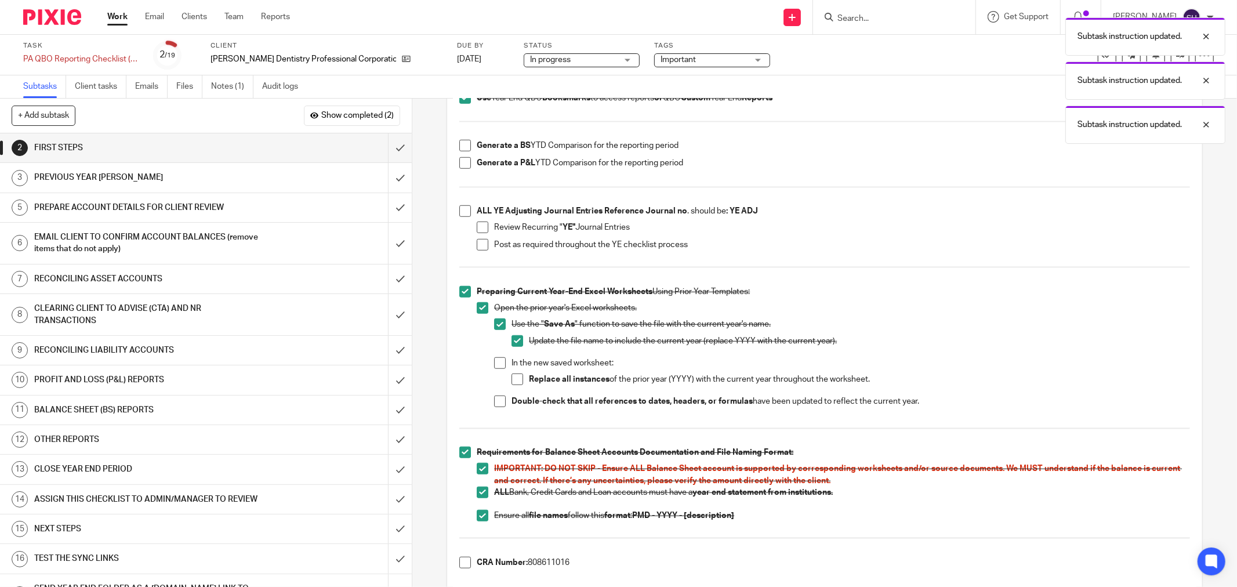
click at [495, 361] on span at bounding box center [500, 363] width 12 height 12
drag, startPoint x: 511, startPoint y: 375, endPoint x: 500, endPoint y: 388, distance: 17.3
click at [511, 376] on span at bounding box center [517, 379] width 12 height 12
drag, startPoint x: 496, startPoint y: 400, endPoint x: 524, endPoint y: 381, distance: 33.8
click at [496, 400] on span at bounding box center [500, 401] width 12 height 12
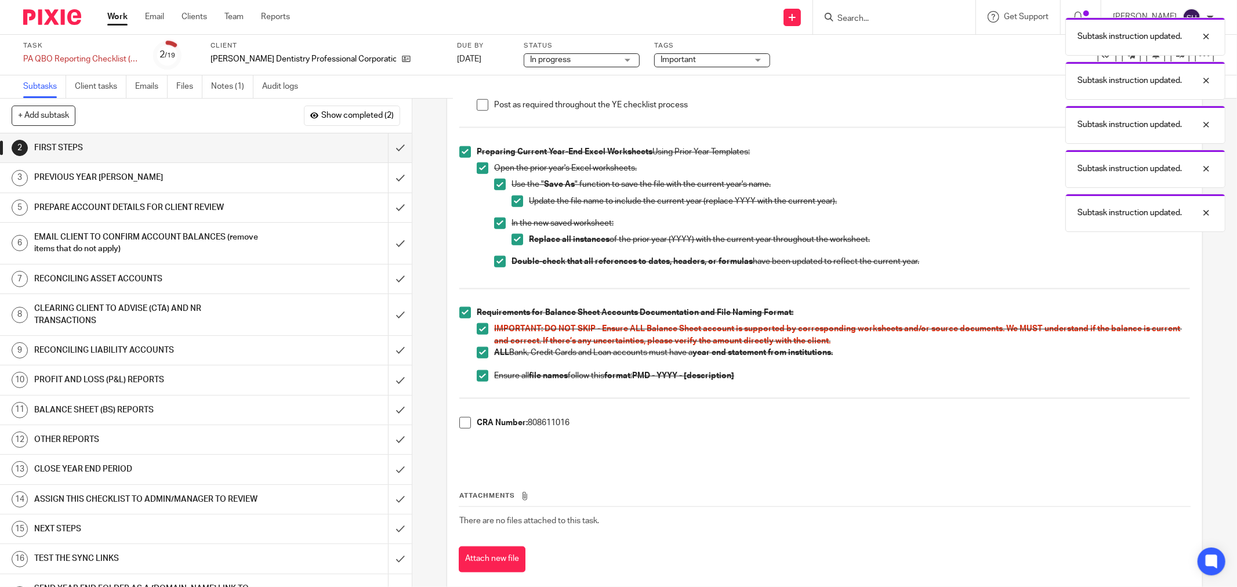
scroll to position [870, 0]
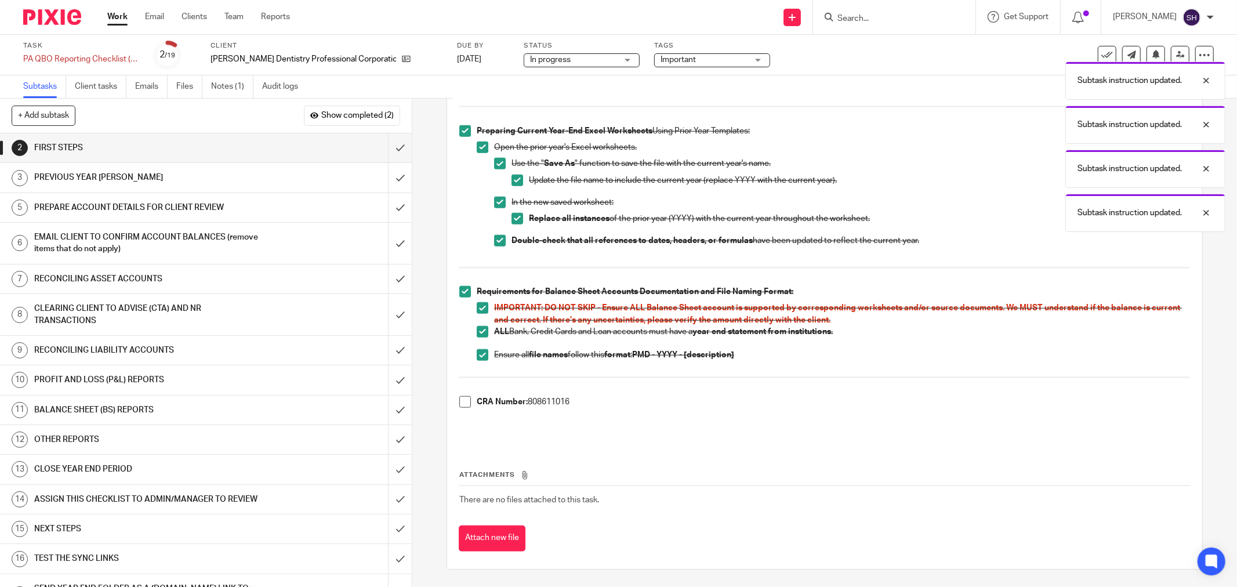
click at [219, 208] on h1 "PREPARE ACCOUNT DETAILS FOR CLIENT REVIEW" at bounding box center [148, 207] width 228 height 17
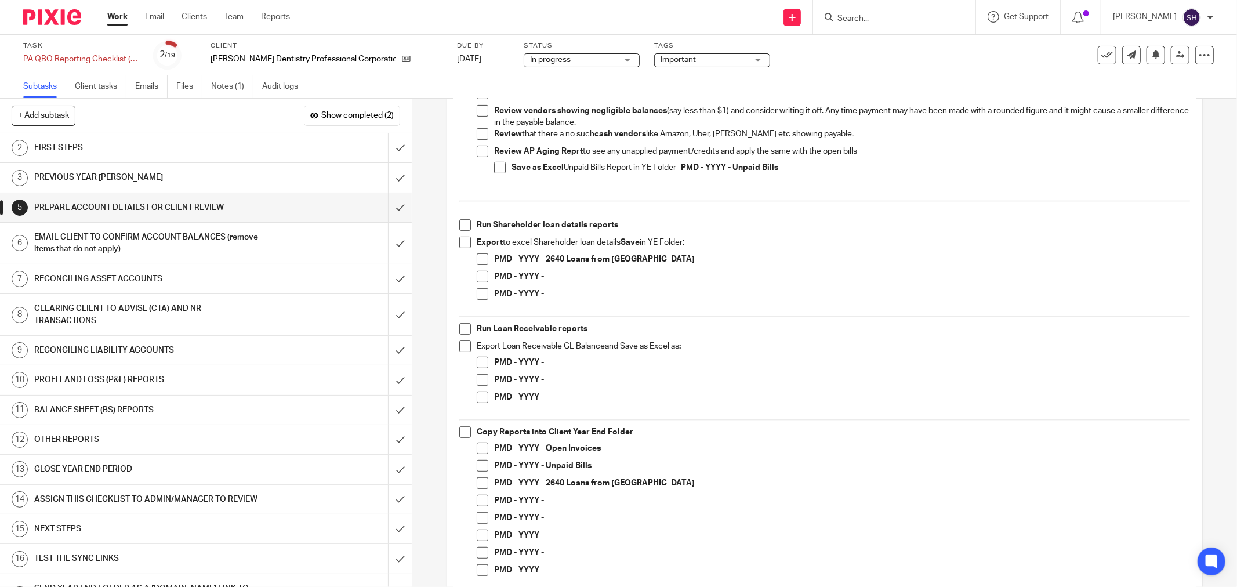
scroll to position [386, 0]
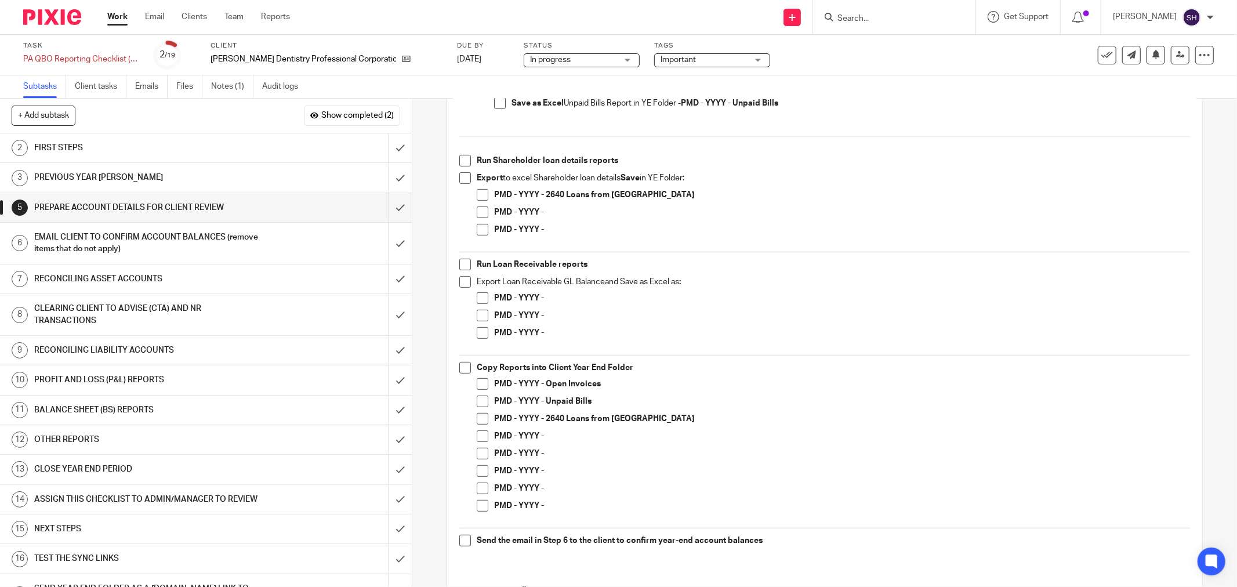
drag, startPoint x: 465, startPoint y: 160, endPoint x: 466, endPoint y: 172, distance: 12.2
click at [464, 159] on span at bounding box center [465, 161] width 12 height 12
click at [467, 174] on span at bounding box center [465, 178] width 12 height 12
click at [483, 193] on span at bounding box center [483, 195] width 12 height 12
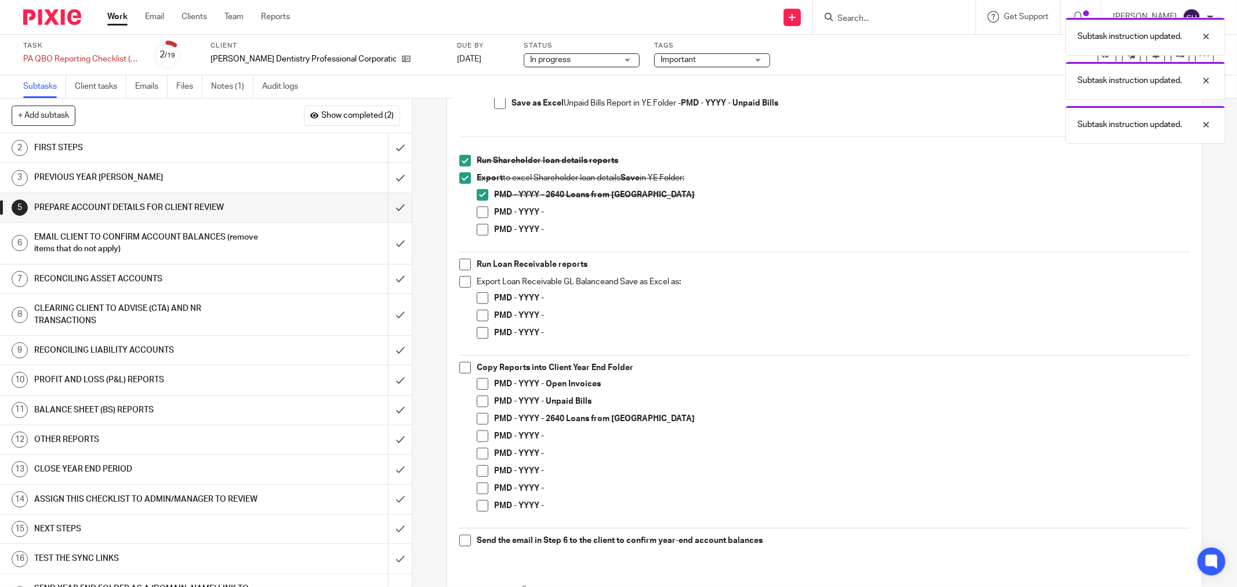
click at [481, 207] on span at bounding box center [483, 212] width 12 height 12
click at [478, 223] on ul "PMD - YYYY - 2640 Loans from Shareholder PMD - YYYY - PMD - YYYY -" at bounding box center [833, 215] width 713 height 52
click at [477, 232] on span at bounding box center [483, 230] width 12 height 12
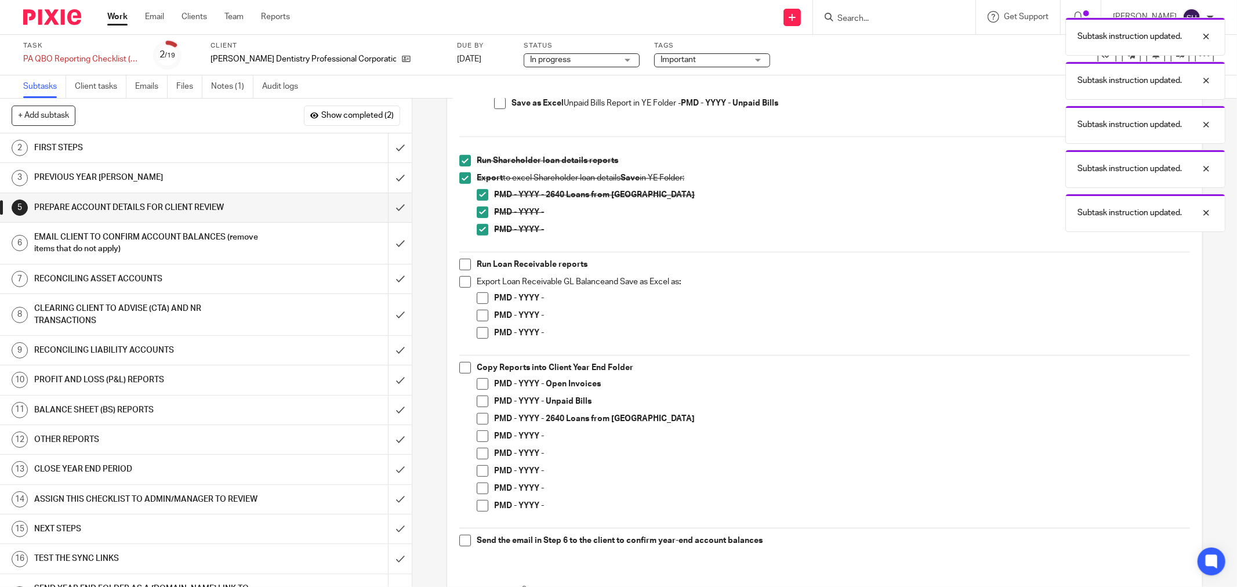
click at [461, 266] on span at bounding box center [465, 265] width 12 height 12
click at [464, 282] on span at bounding box center [465, 282] width 12 height 12
click at [477, 296] on span at bounding box center [483, 298] width 12 height 12
click at [478, 312] on span at bounding box center [483, 316] width 12 height 12
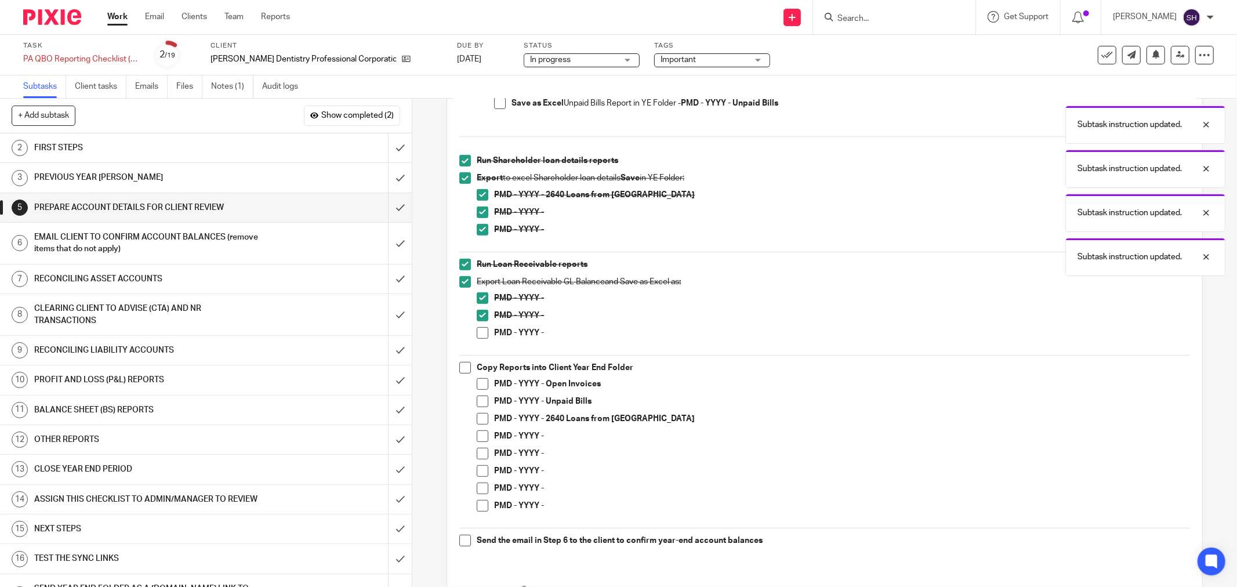
click at [477, 327] on span at bounding box center [483, 333] width 12 height 12
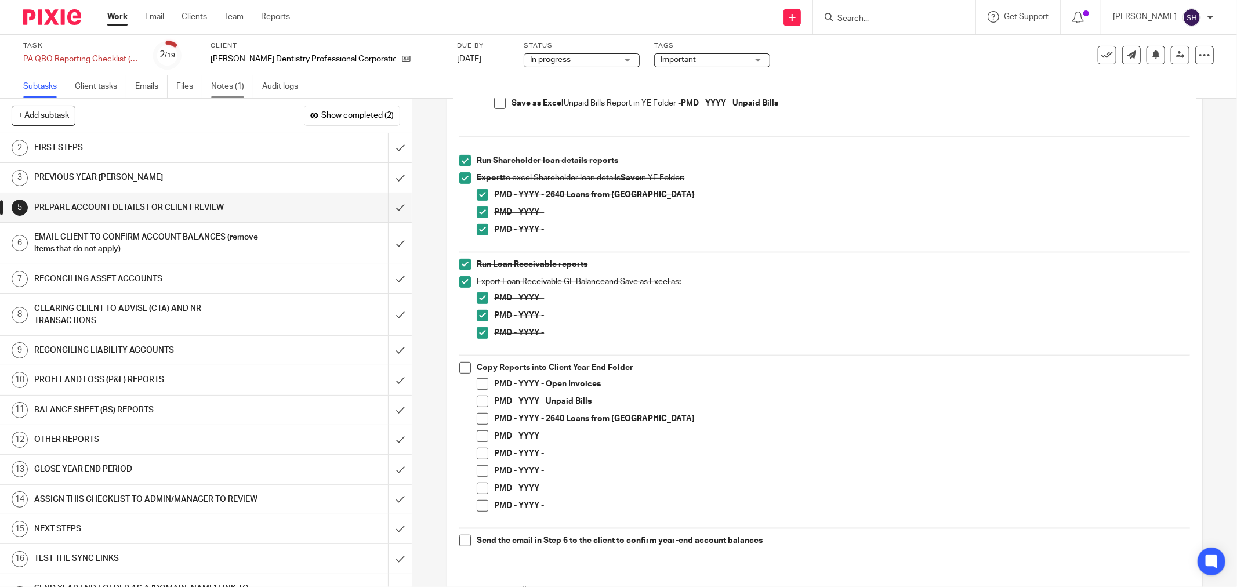
click at [238, 79] on link "Notes (1)" at bounding box center [232, 86] width 42 height 23
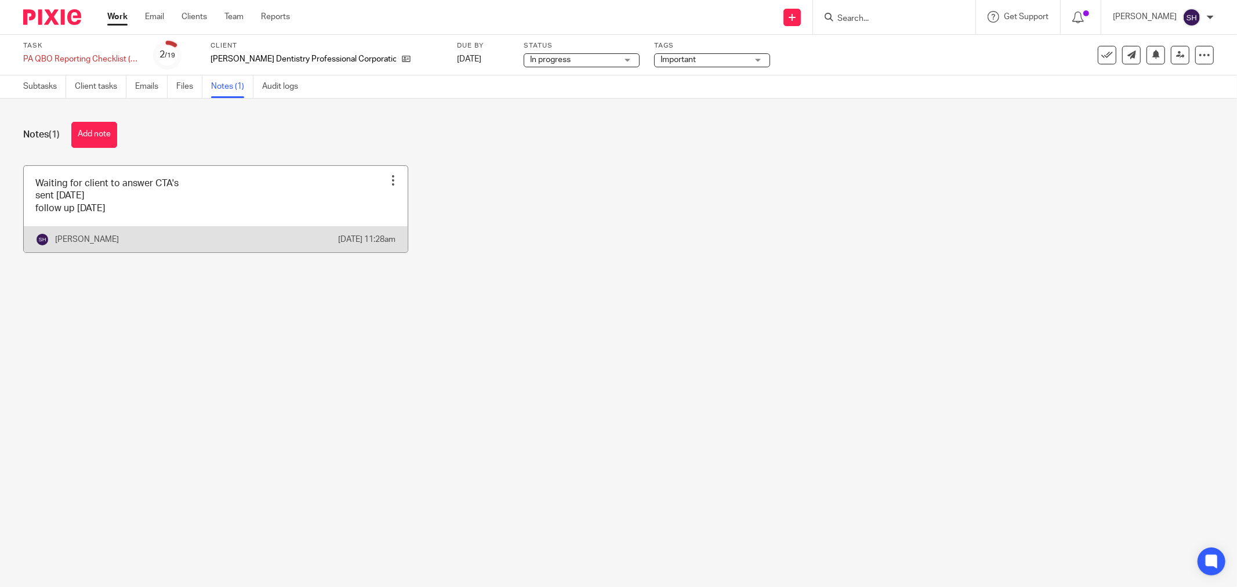
click at [256, 199] on link at bounding box center [216, 209] width 384 height 86
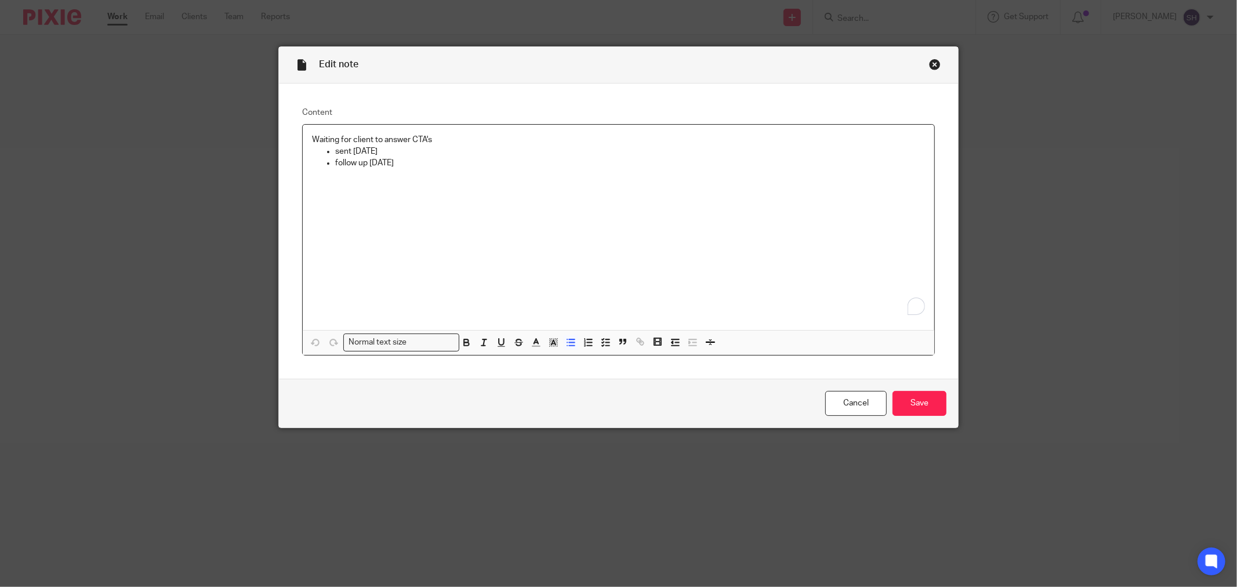
click at [427, 163] on p "follow up 2025.09.11" at bounding box center [630, 163] width 590 height 12
click at [919, 399] on input "Save" at bounding box center [919, 403] width 54 height 25
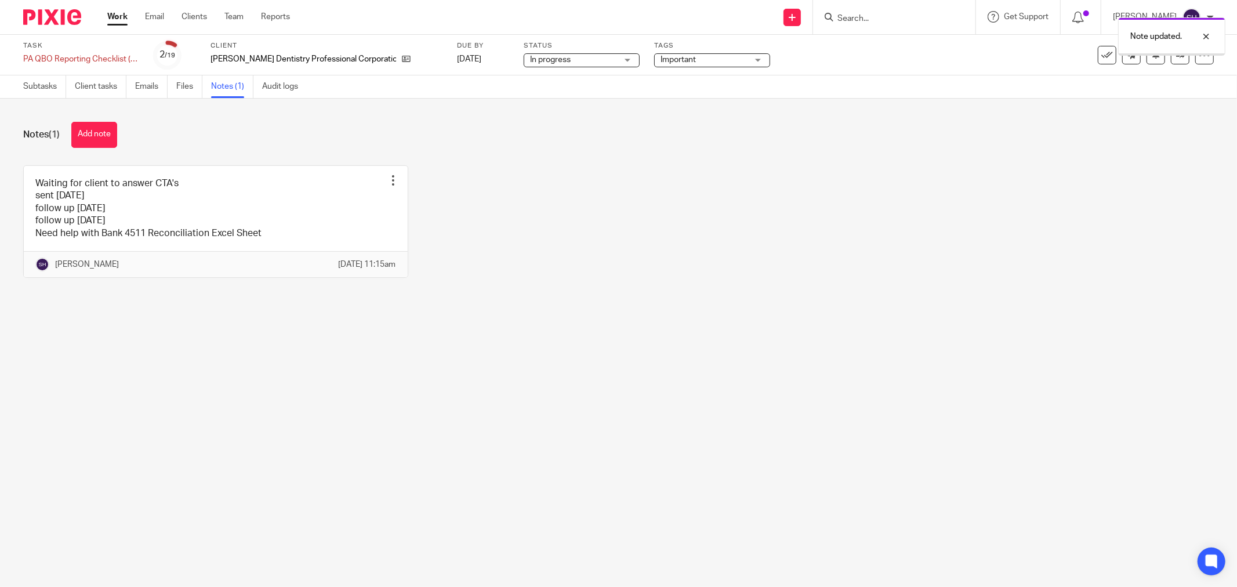
click at [565, 59] on span "In progress" at bounding box center [550, 60] width 41 height 8
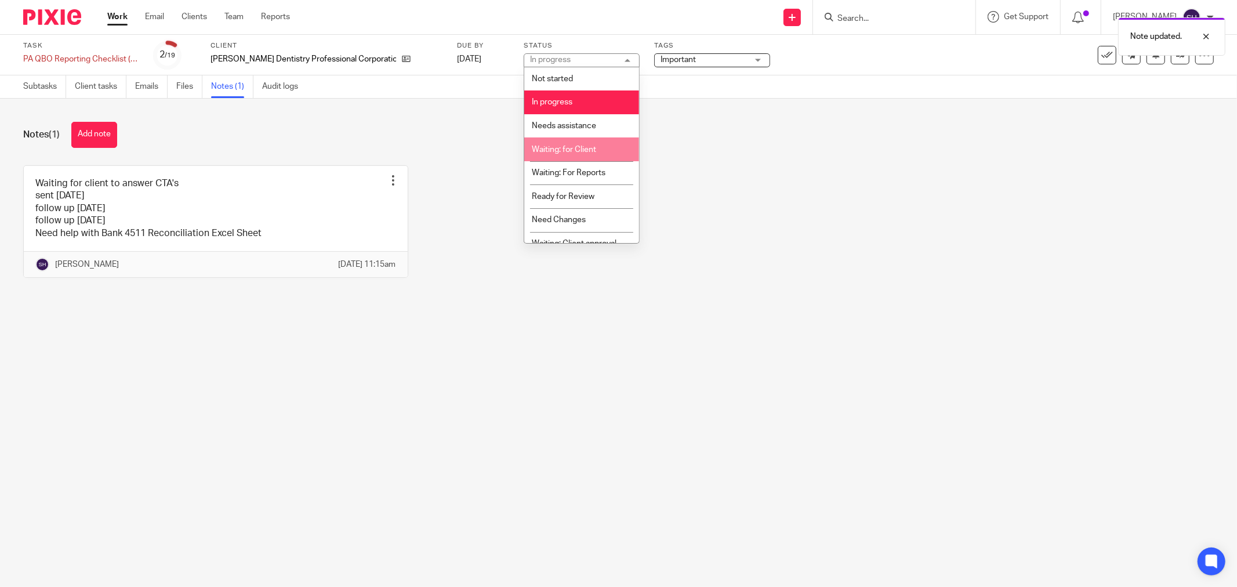
drag, startPoint x: 594, startPoint y: 152, endPoint x: 533, endPoint y: 155, distance: 60.9
click at [588, 152] on span "Waiting: for Client" at bounding box center [564, 150] width 64 height 8
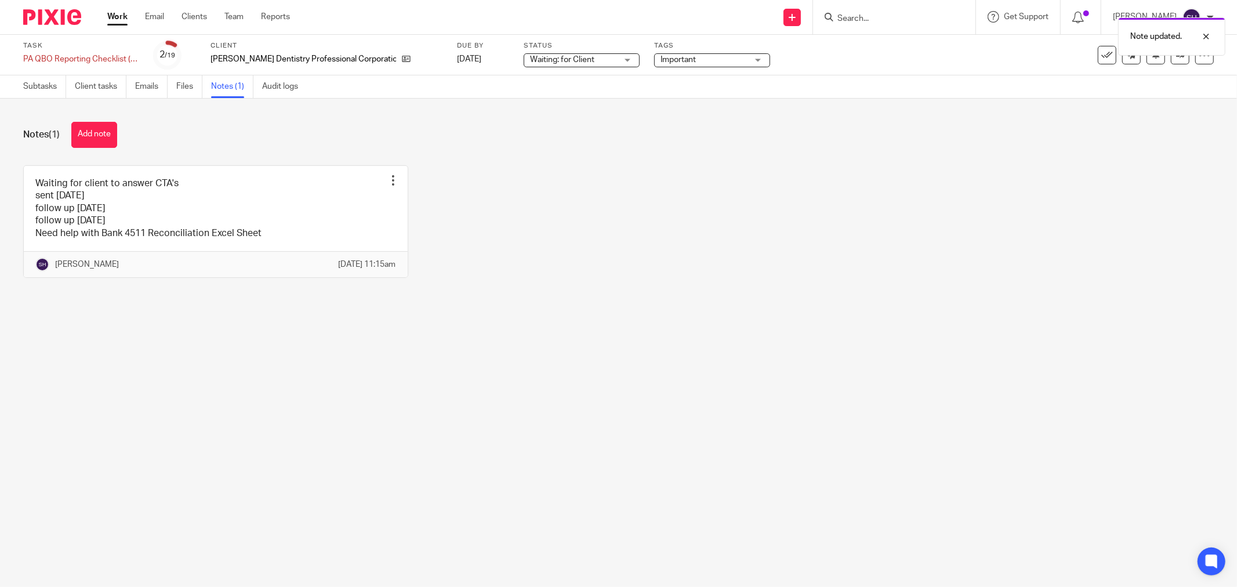
click at [123, 12] on link "Work" at bounding box center [117, 17] width 20 height 12
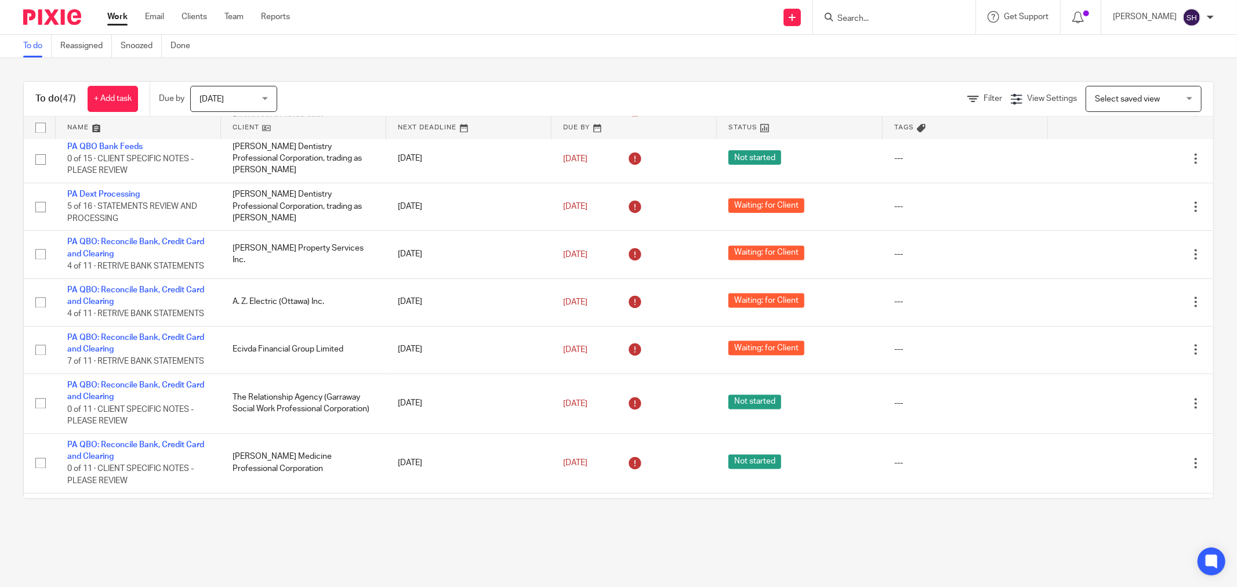
scroll to position [2281, 0]
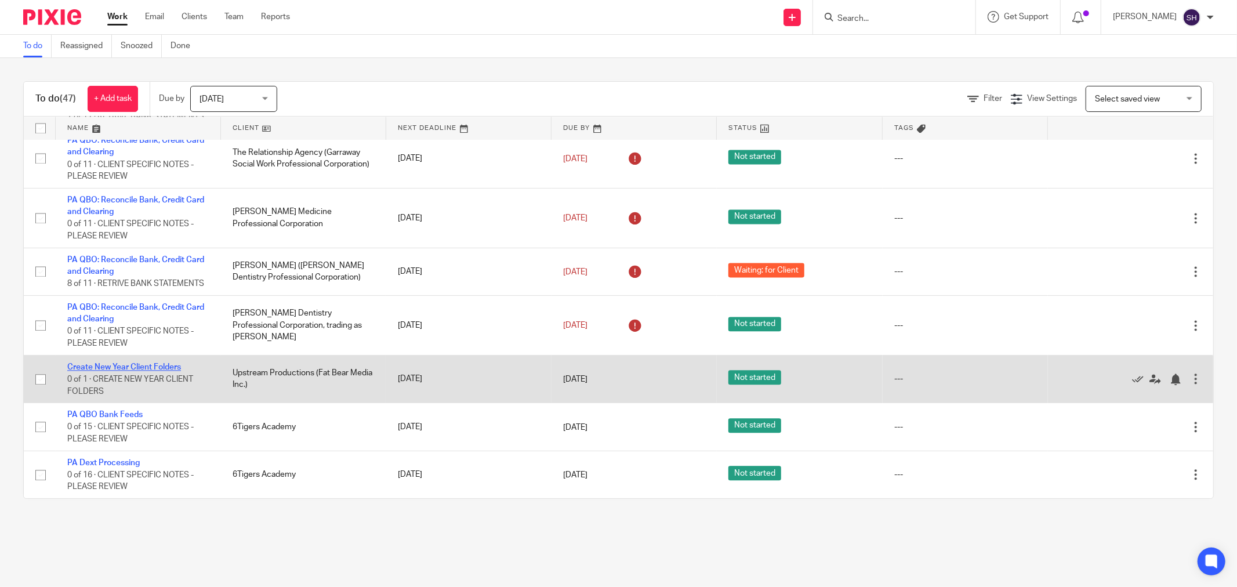
click at [128, 363] on link "Create New Year Client Folders" at bounding box center [124, 367] width 114 height 8
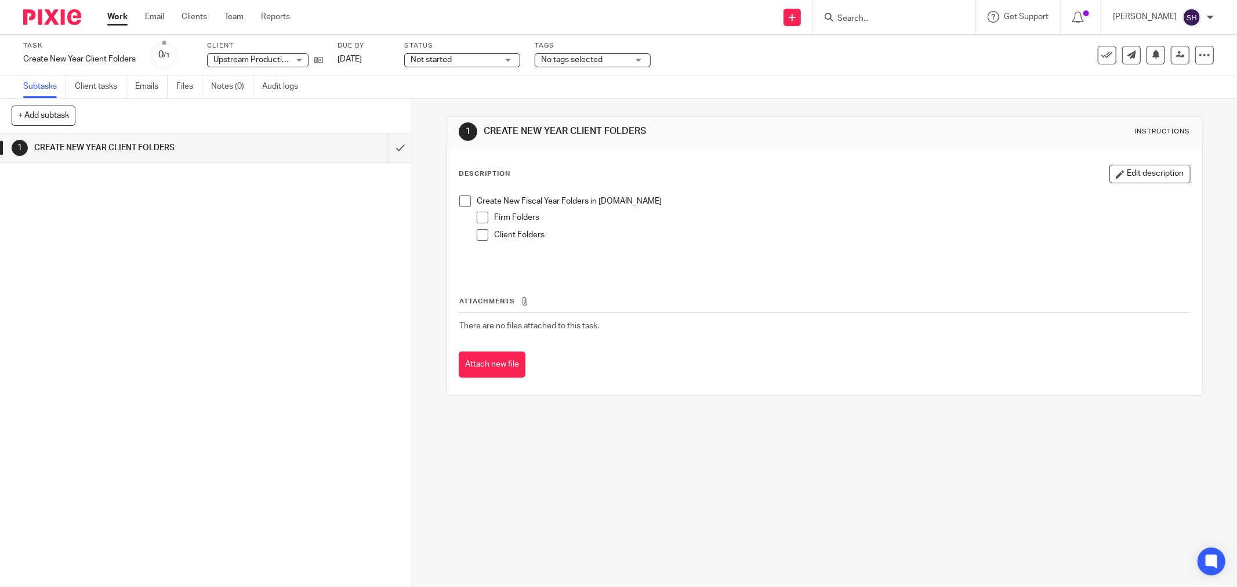
drag, startPoint x: 459, startPoint y: 207, endPoint x: 471, endPoint y: 209, distance: 11.8
click at [459, 207] on li "Create New Fiscal Year Folders in sync.com Firm Folders Client Folders" at bounding box center [824, 223] width 731 height 56
click at [478, 217] on span at bounding box center [483, 218] width 12 height 12
drag, startPoint x: 474, startPoint y: 234, endPoint x: 453, endPoint y: 212, distance: 30.3
click at [477, 234] on span at bounding box center [483, 235] width 12 height 12
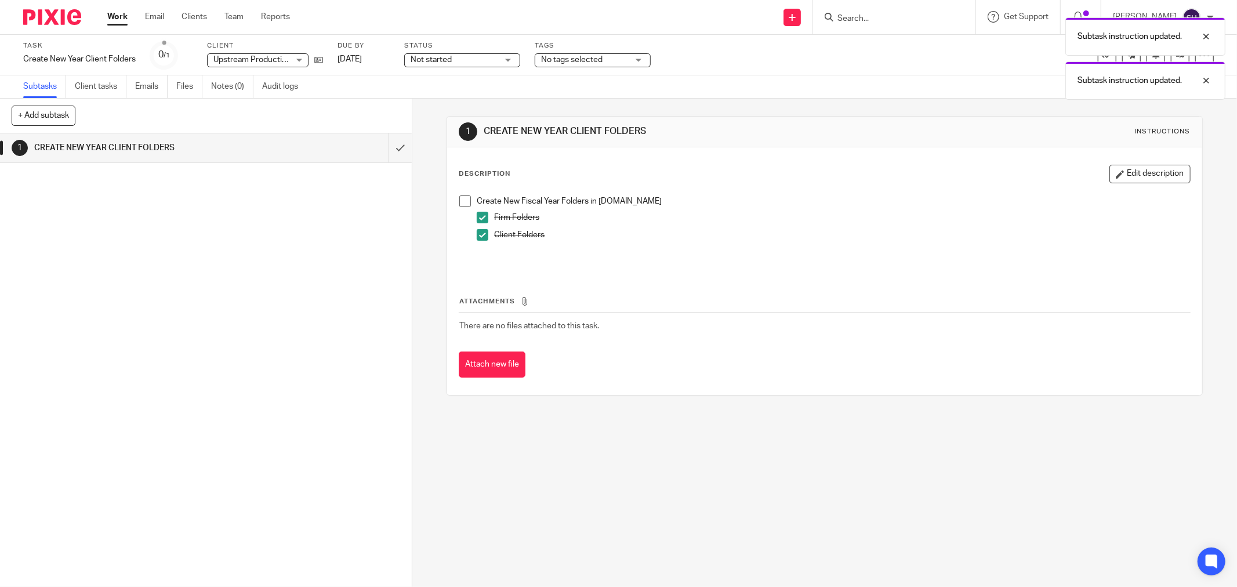
click at [461, 196] on span at bounding box center [465, 201] width 12 height 12
click at [468, 56] on span "Not started" at bounding box center [453, 60] width 87 height 12
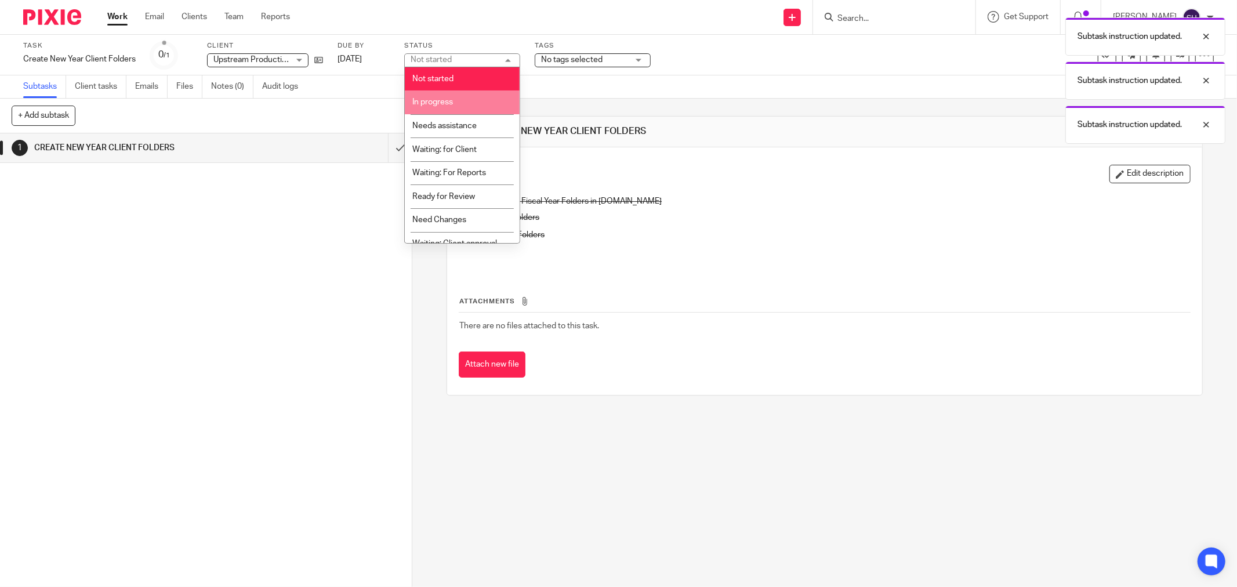
click at [443, 101] on span "In progress" at bounding box center [432, 102] width 41 height 8
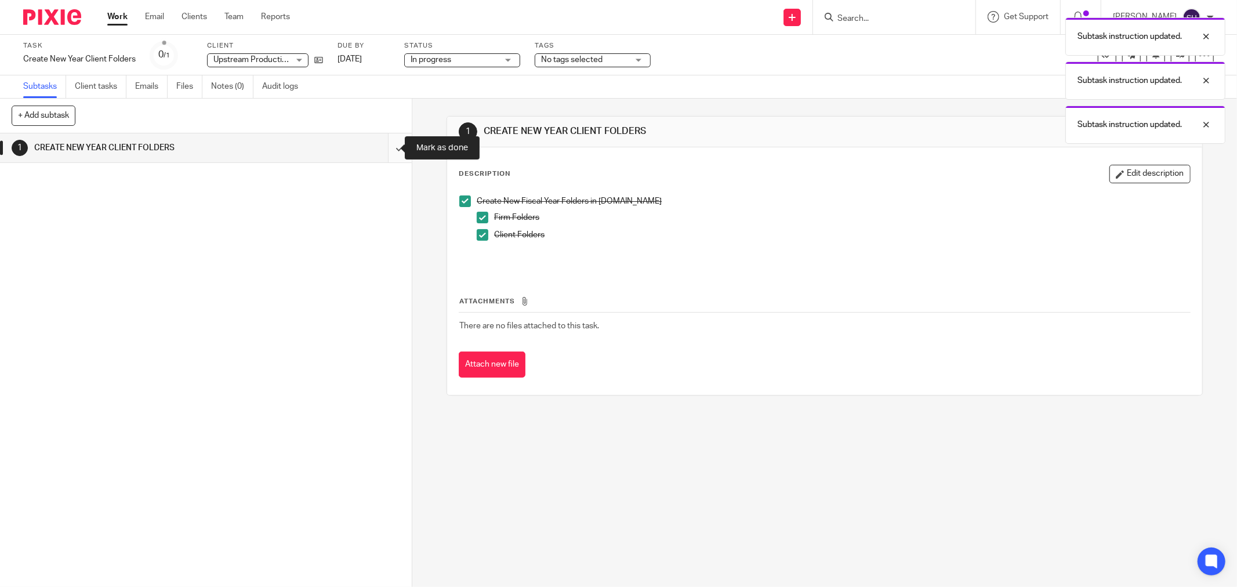
click at [387, 147] on input "submit" at bounding box center [206, 147] width 412 height 29
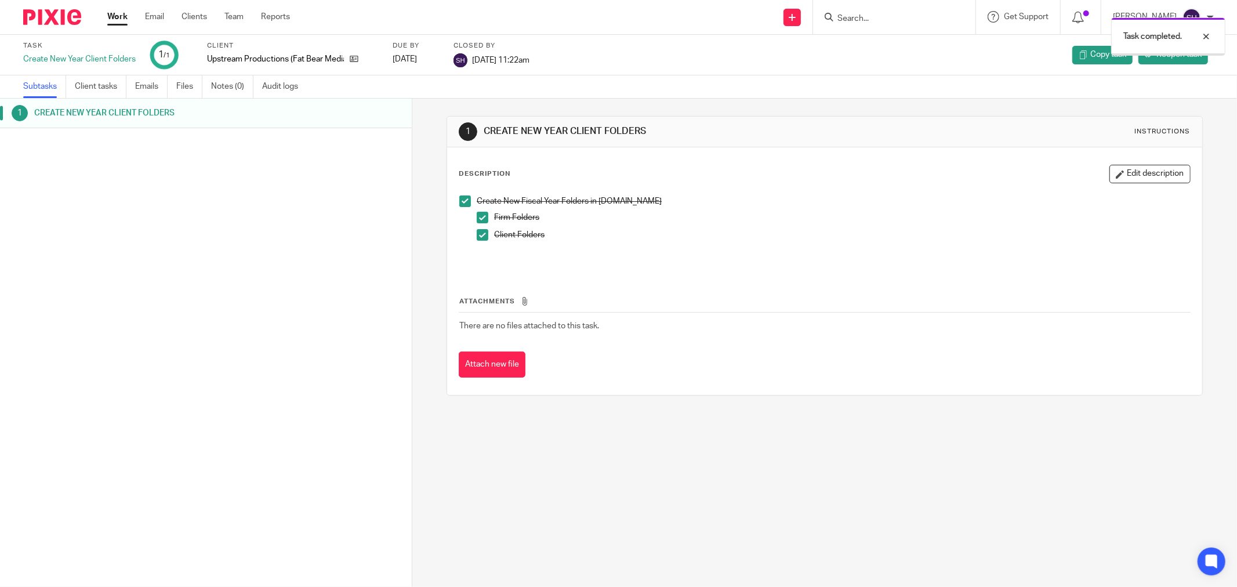
click at [114, 19] on link "Work" at bounding box center [117, 17] width 20 height 12
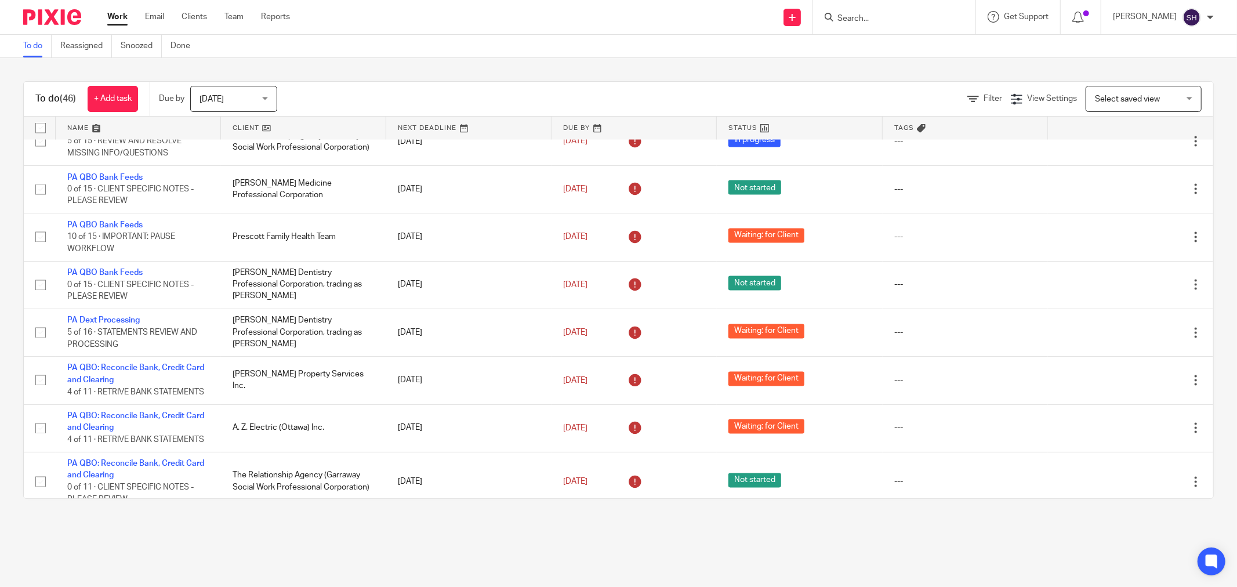
scroll to position [2233, 0]
